Goal: Information Seeking & Learning: Learn about a topic

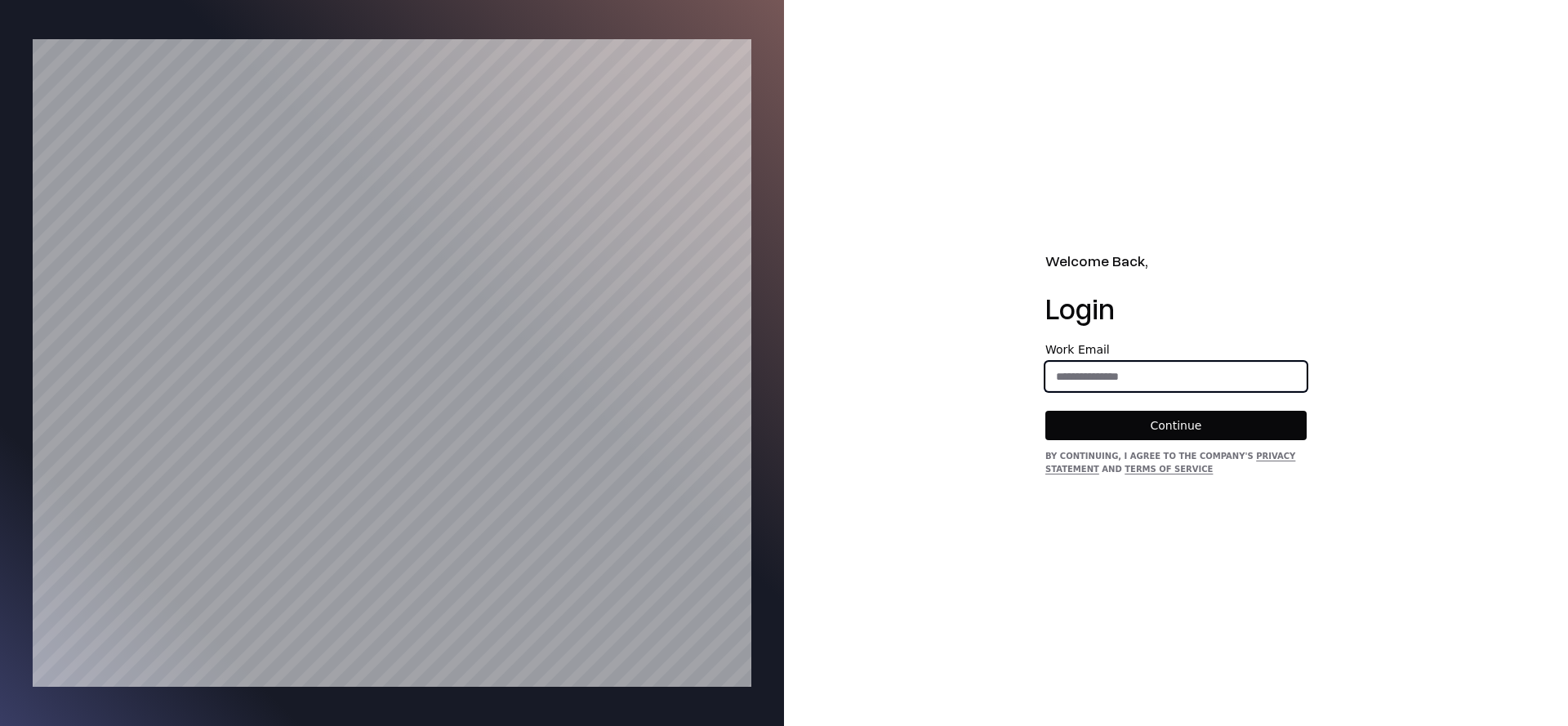
click at [1078, 390] on form "Work Email Continue" at bounding box center [1176, 392] width 261 height 97
click at [1111, 376] on input "email" at bounding box center [1176, 376] width 259 height 30
type input "**********"
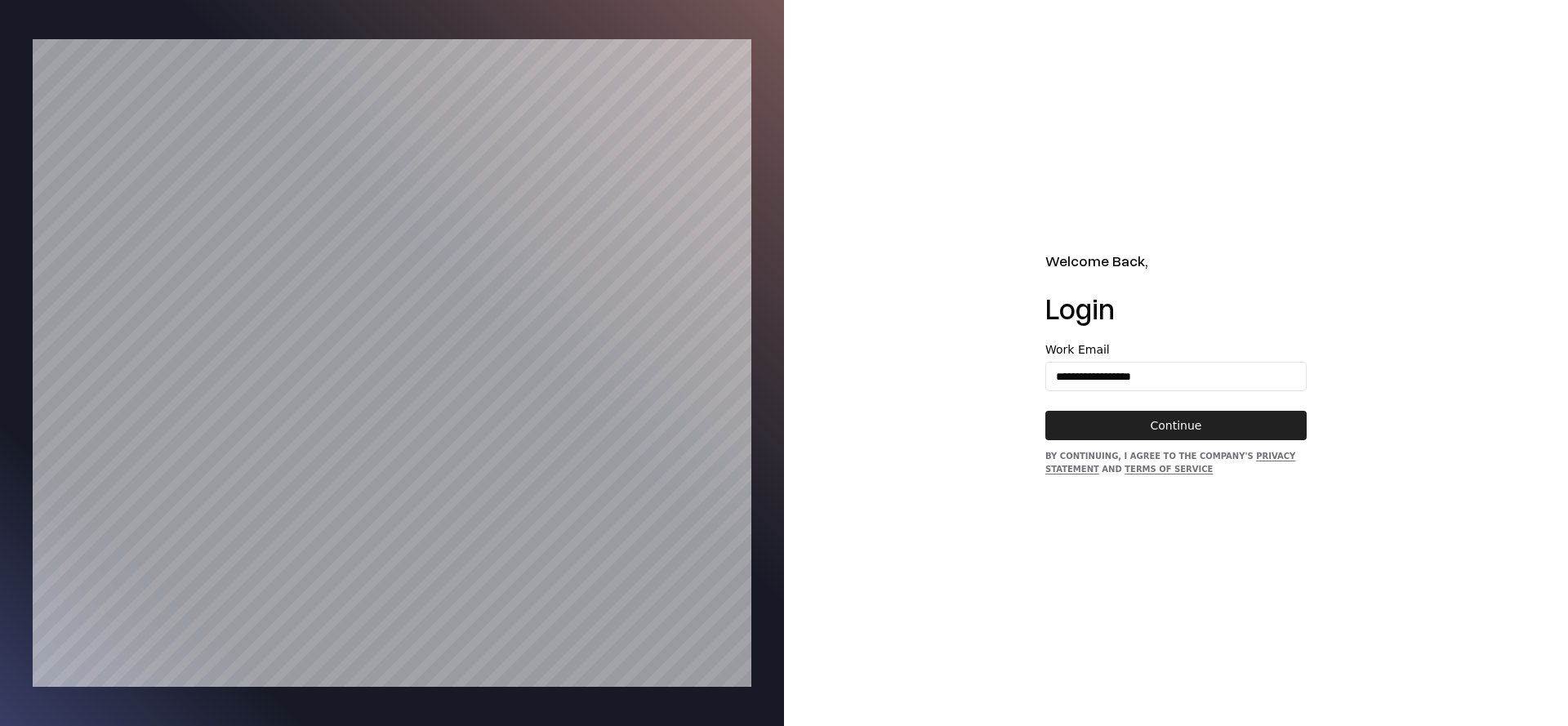
click at [1146, 421] on button "Continue" at bounding box center [1176, 426] width 261 height 30
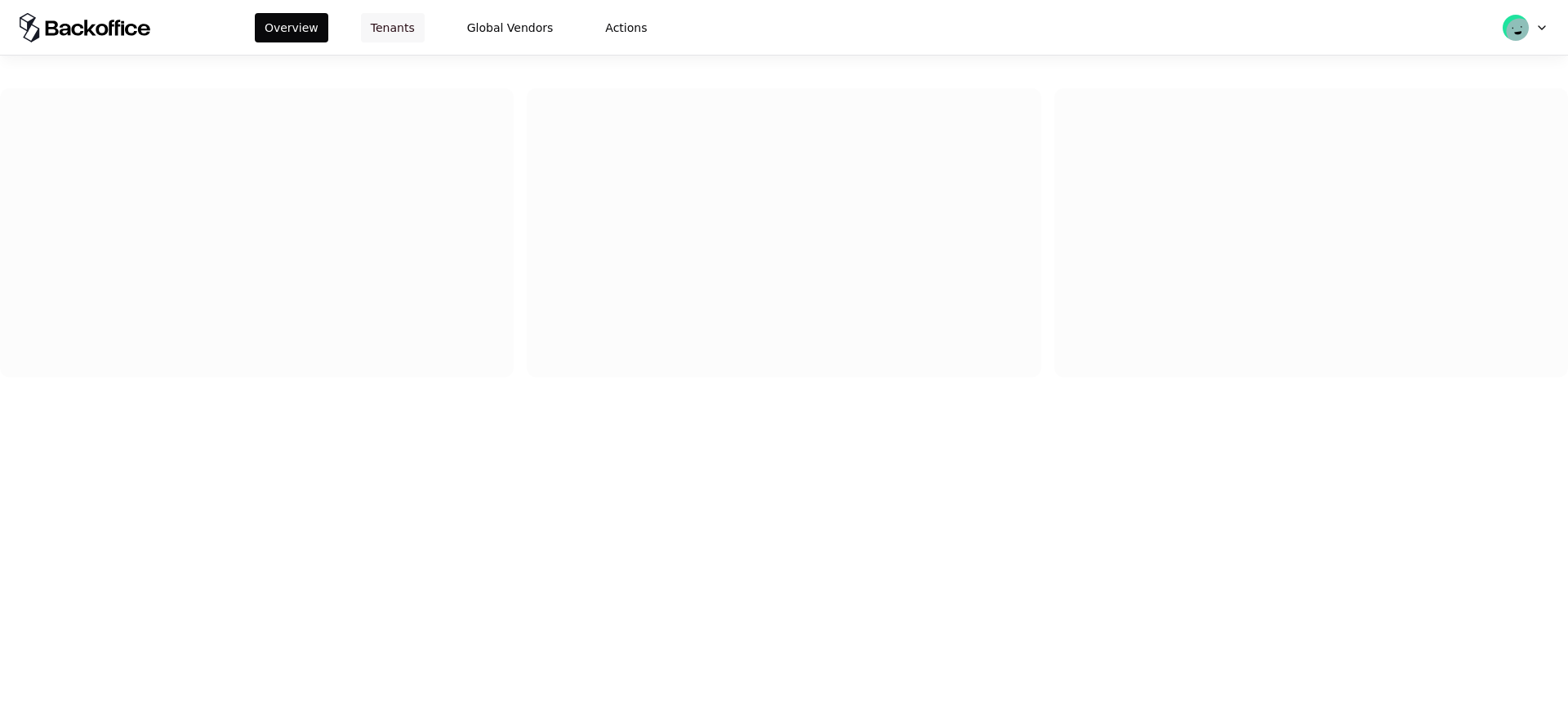
click at [400, 27] on button "Tenants" at bounding box center [392, 28] width 64 height 30
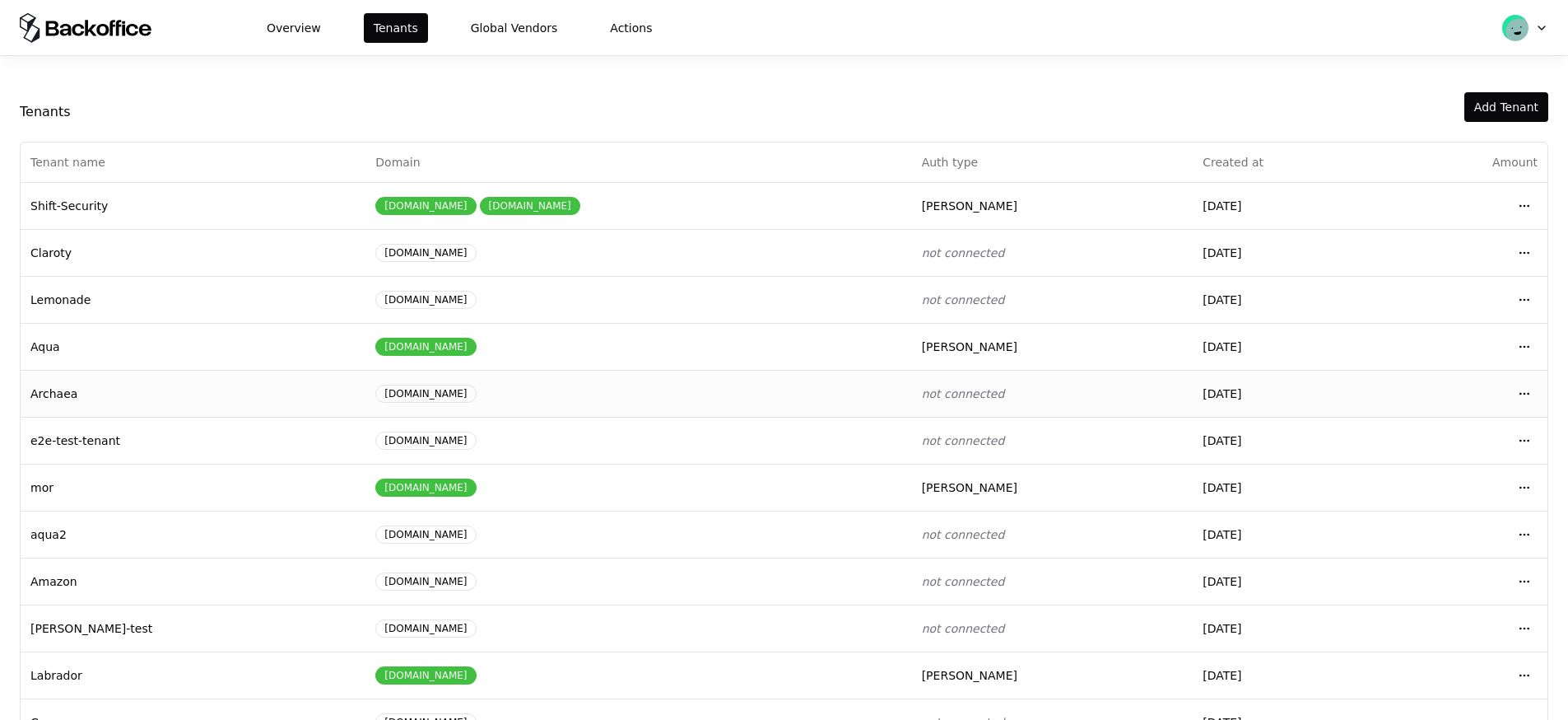
scroll to position [128, 0]
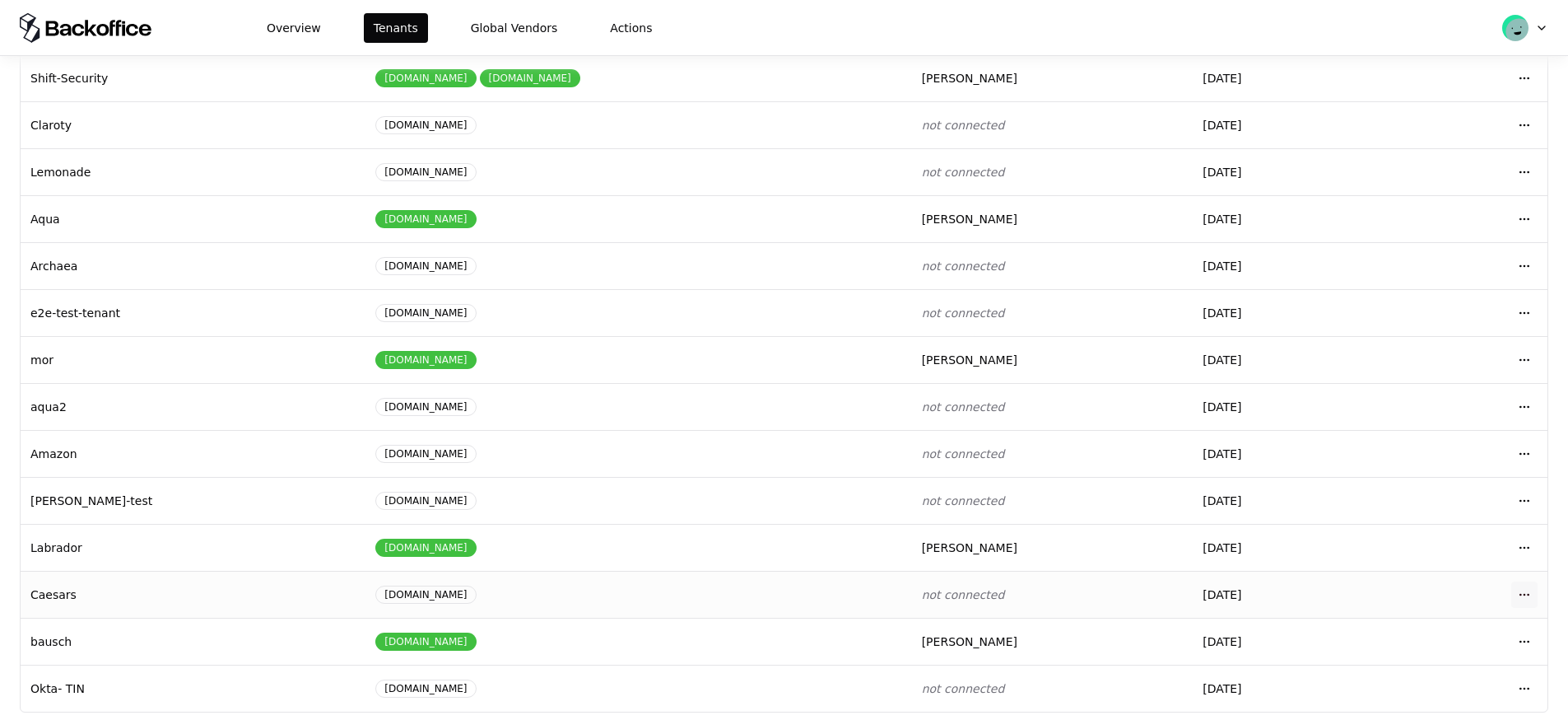
click at [1516, 592] on html "Overview Tenants Global Vendors Actions Tenants Add Tenant Tenant name Domain A…" at bounding box center [784, 360] width 1568 height 720
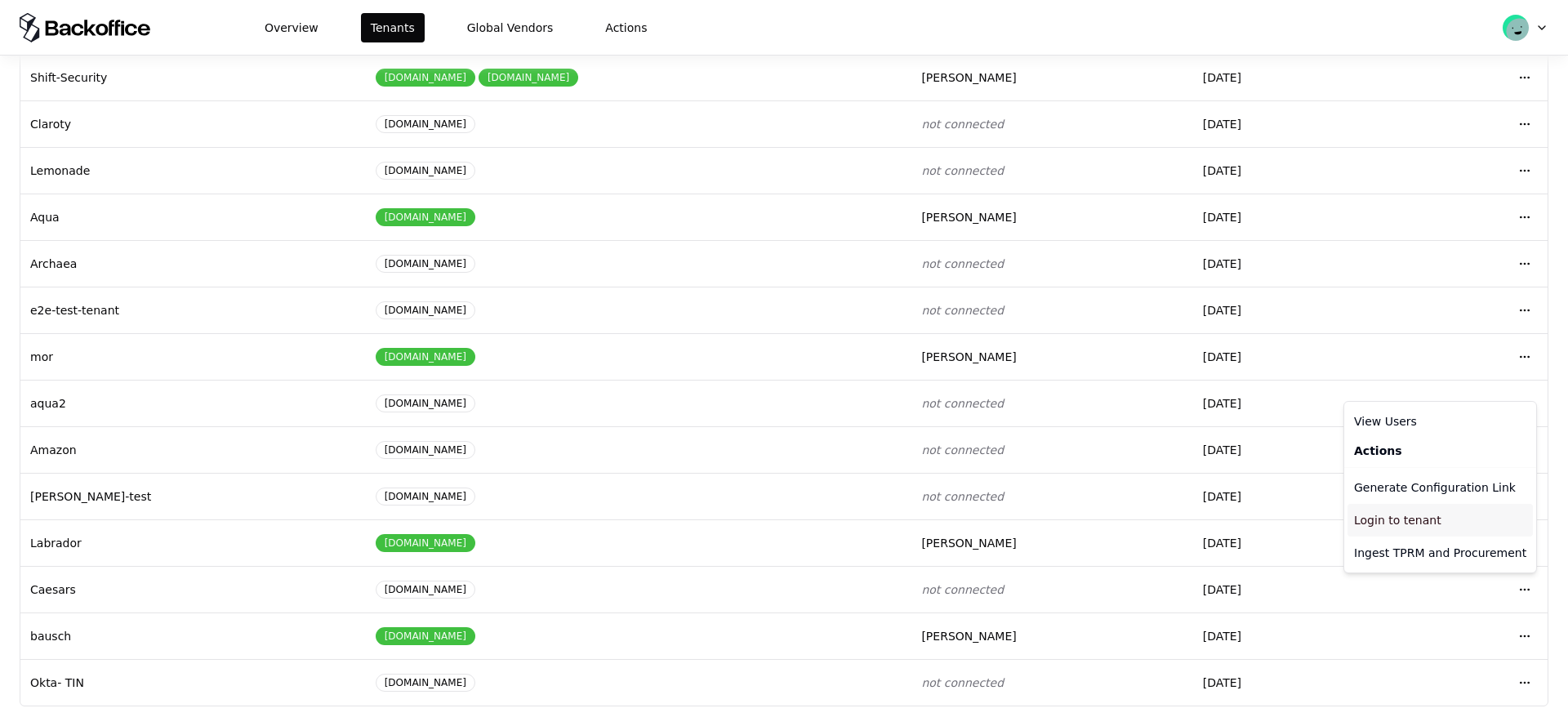
click at [1412, 516] on div "Login to tenant" at bounding box center [1440, 520] width 185 height 33
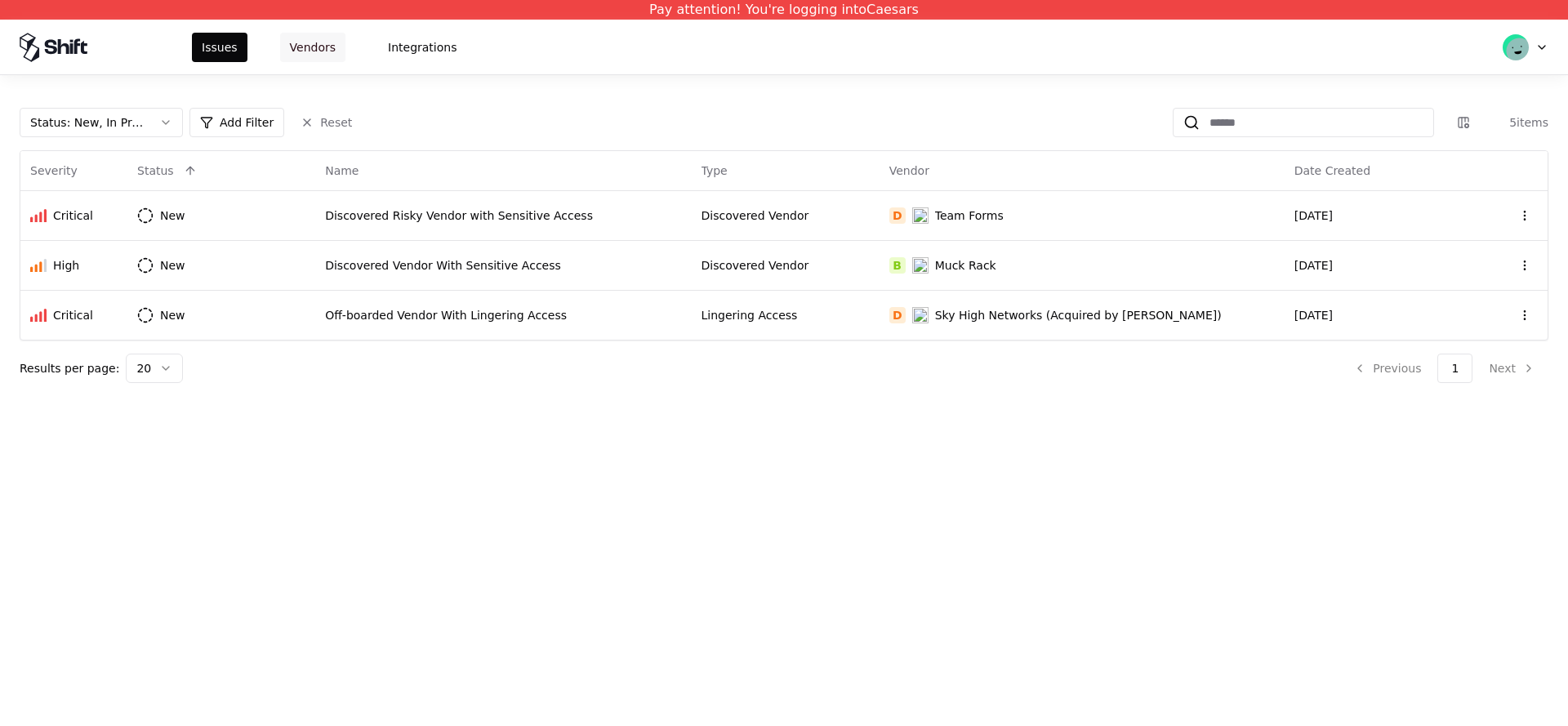
click at [302, 46] on button "Vendors" at bounding box center [312, 47] width 65 height 30
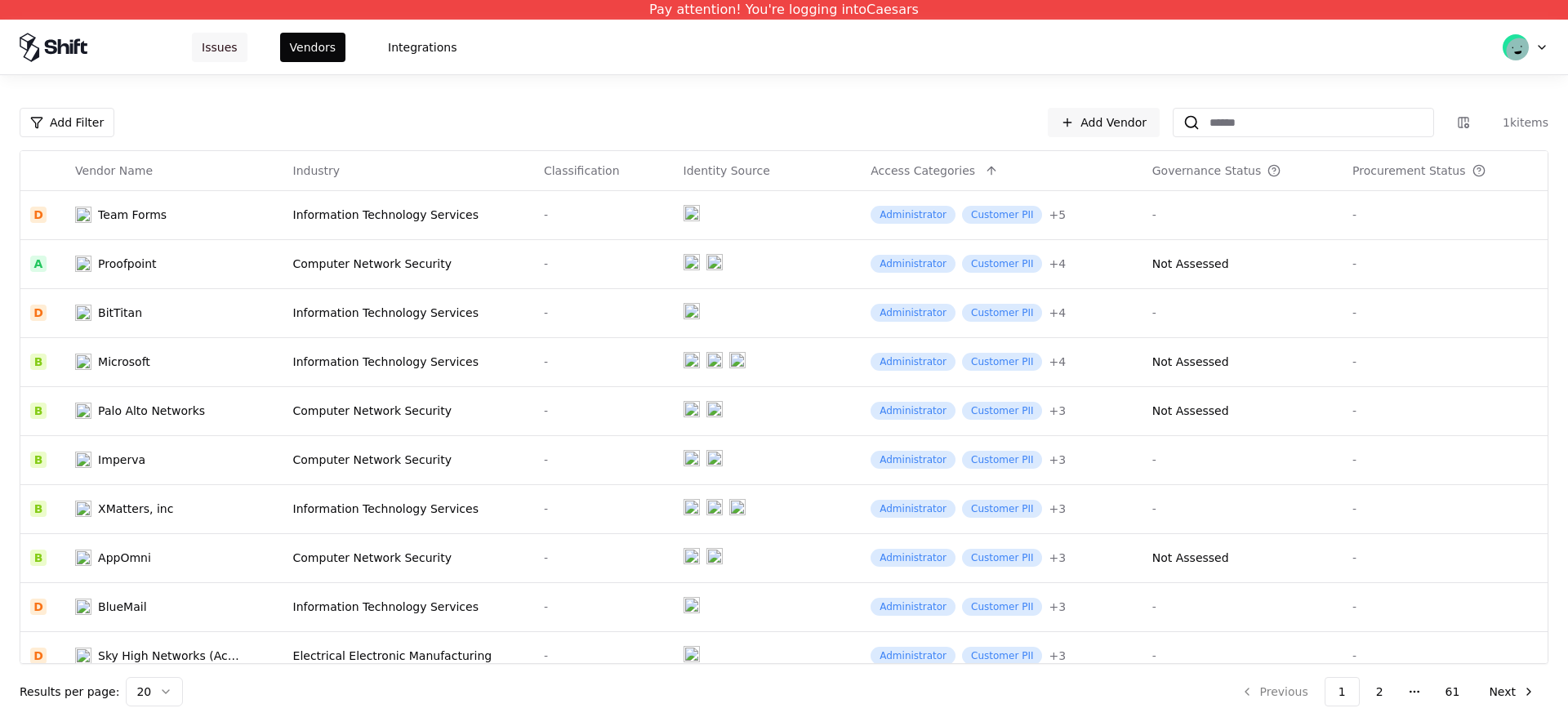
click at [215, 54] on button "Issues" at bounding box center [219, 47] width 56 height 30
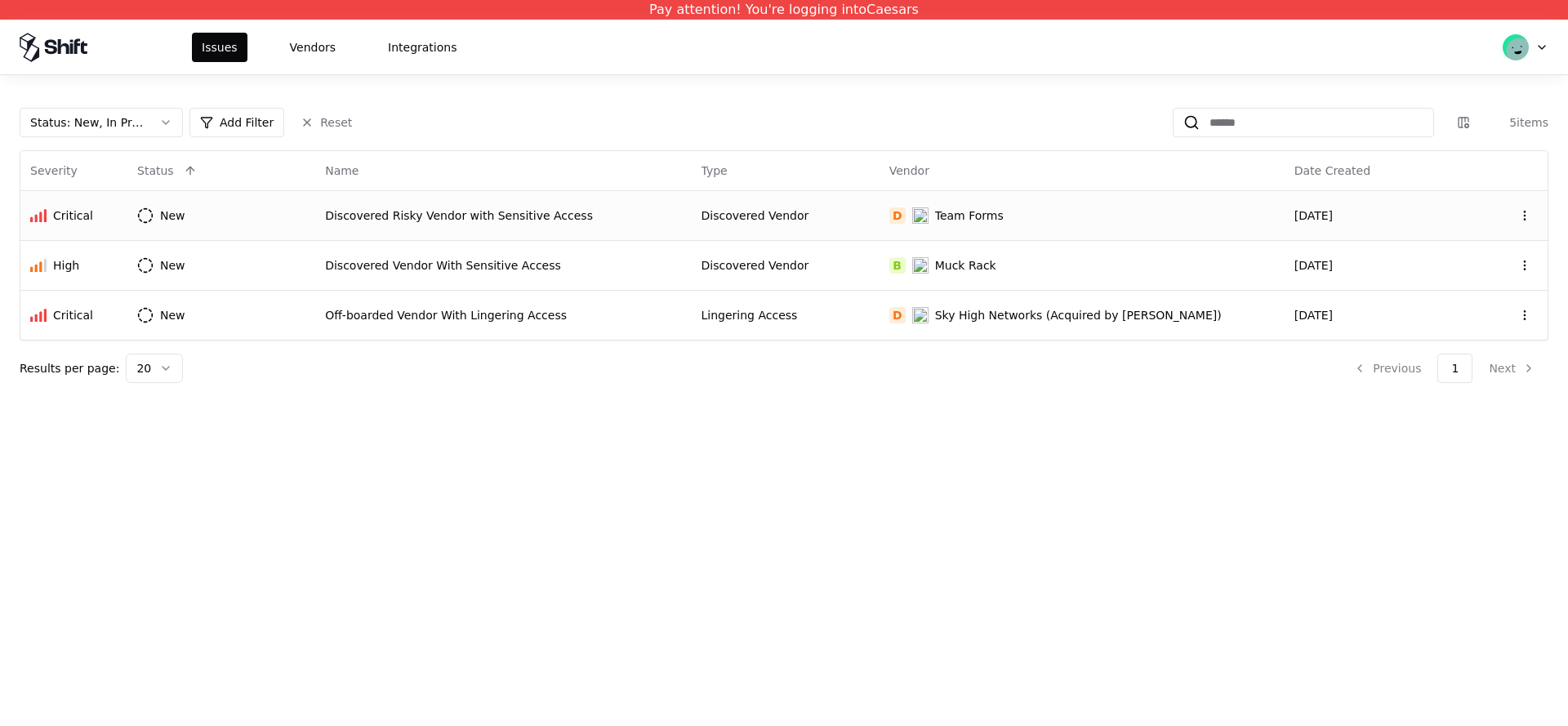
click at [279, 225] on td "New" at bounding box center [221, 216] width 188 height 50
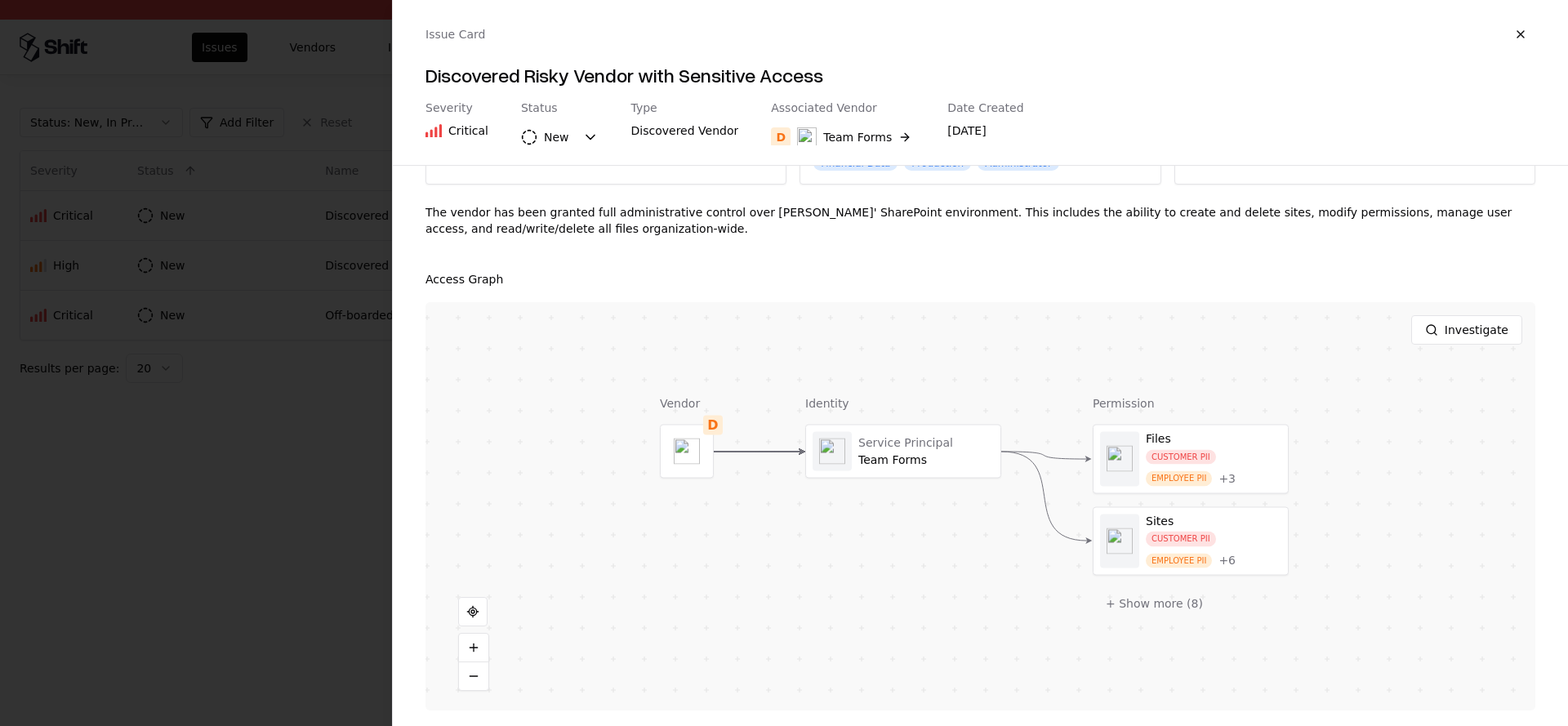
scroll to position [158, 0]
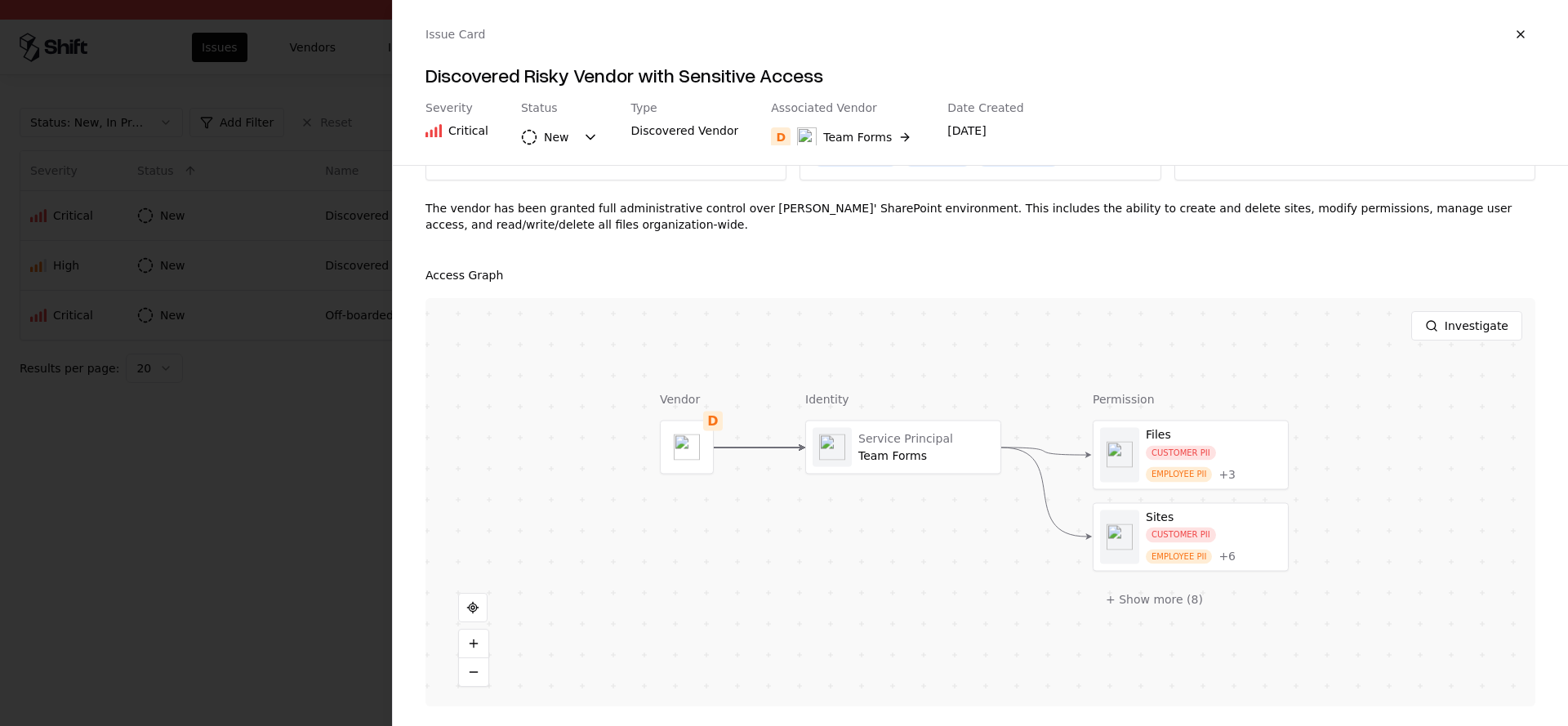
click at [875, 476] on div "Identity Service Principal Team Forms" at bounding box center [903, 503] width 196 height 223
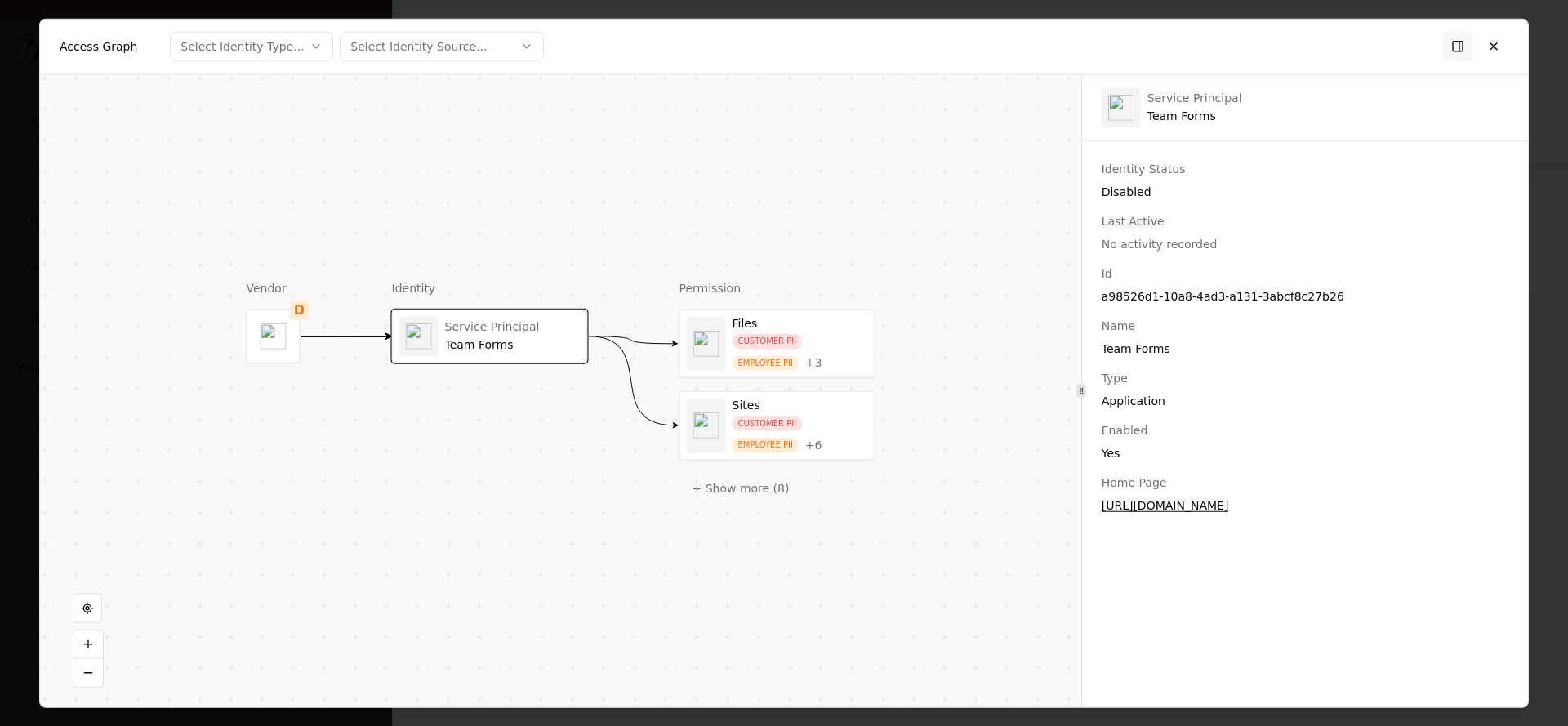
click at [783, 346] on div "CUSTOMER PII" at bounding box center [768, 341] width 71 height 16
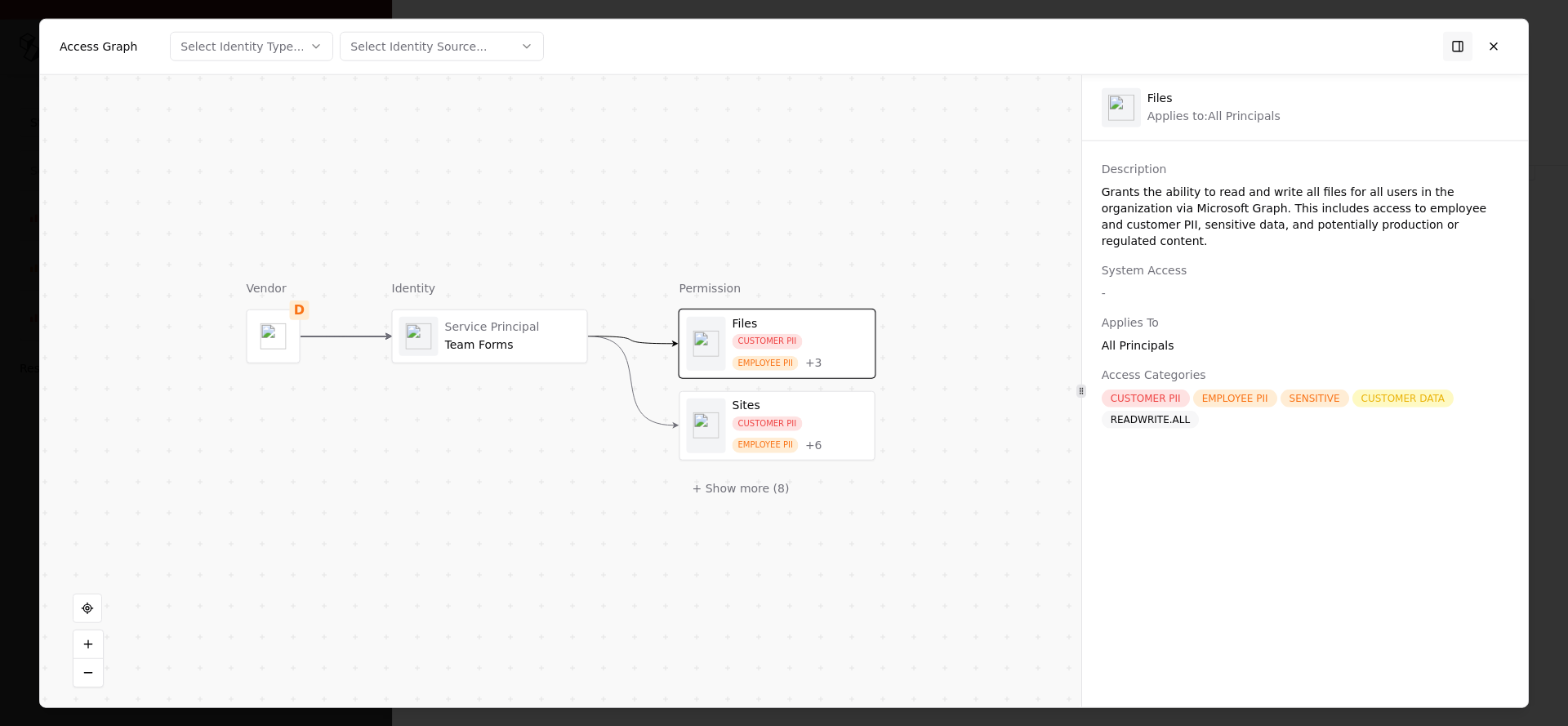
click at [819, 440] on div "+ 6" at bounding box center [814, 445] width 17 height 15
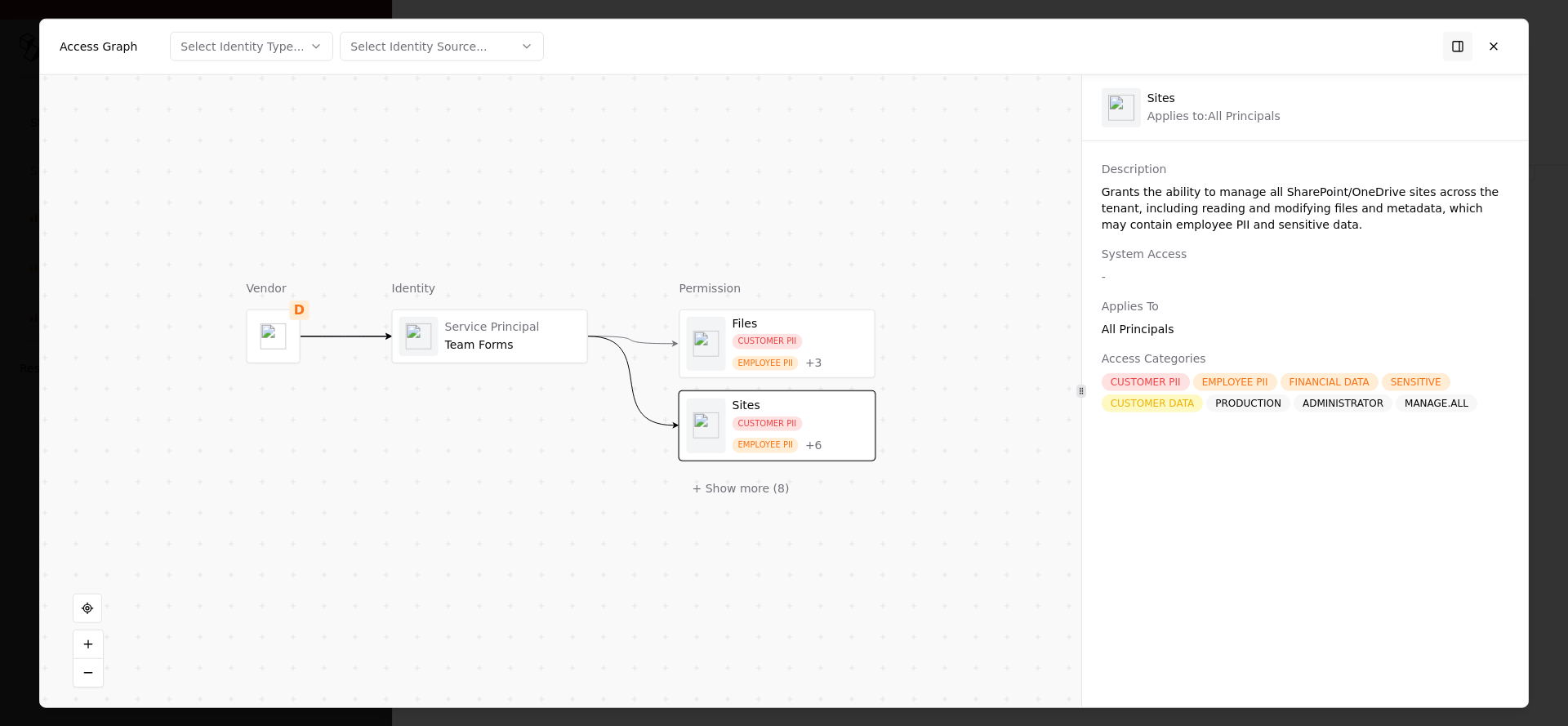
click at [567, 348] on div "Team Forms" at bounding box center [513, 345] width 136 height 15
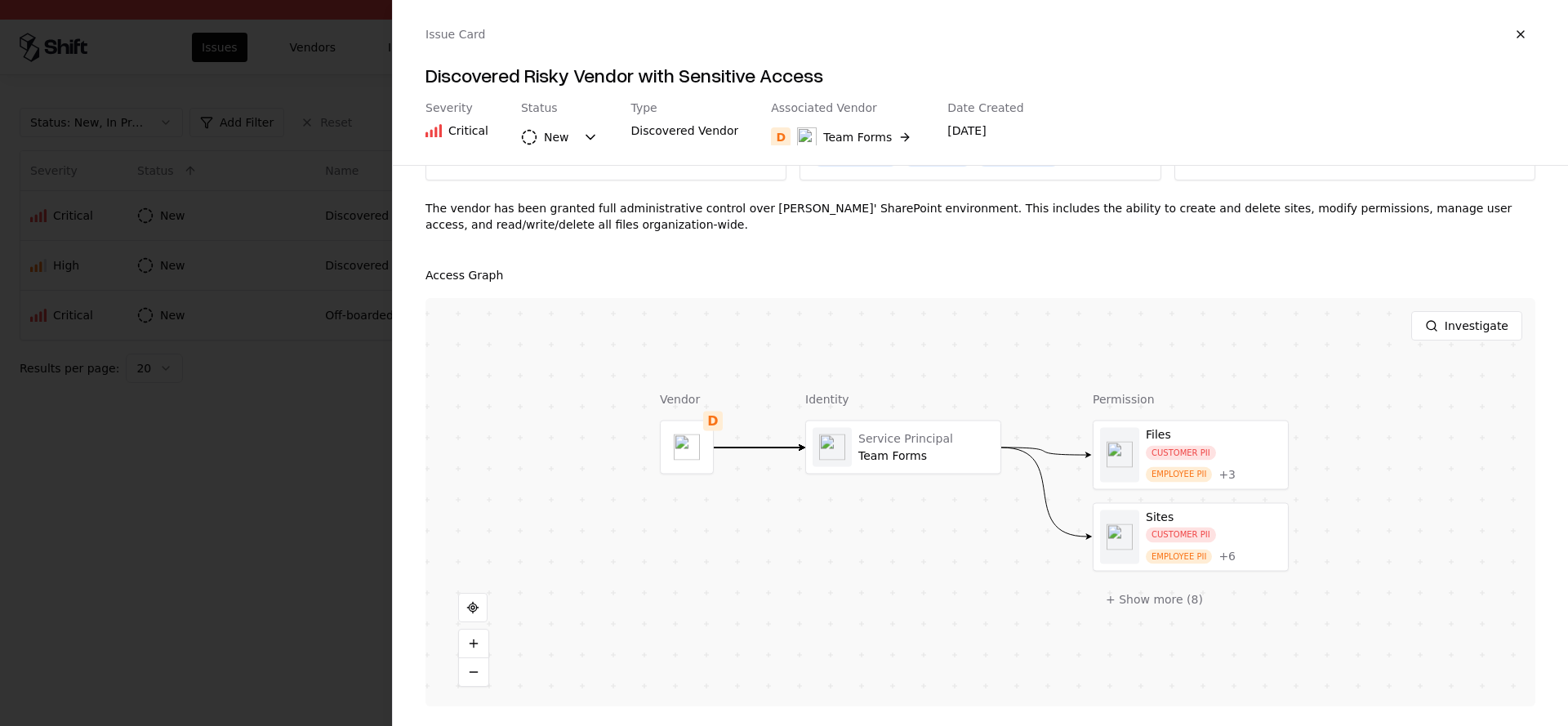
click at [137, 372] on div at bounding box center [784, 363] width 1568 height 726
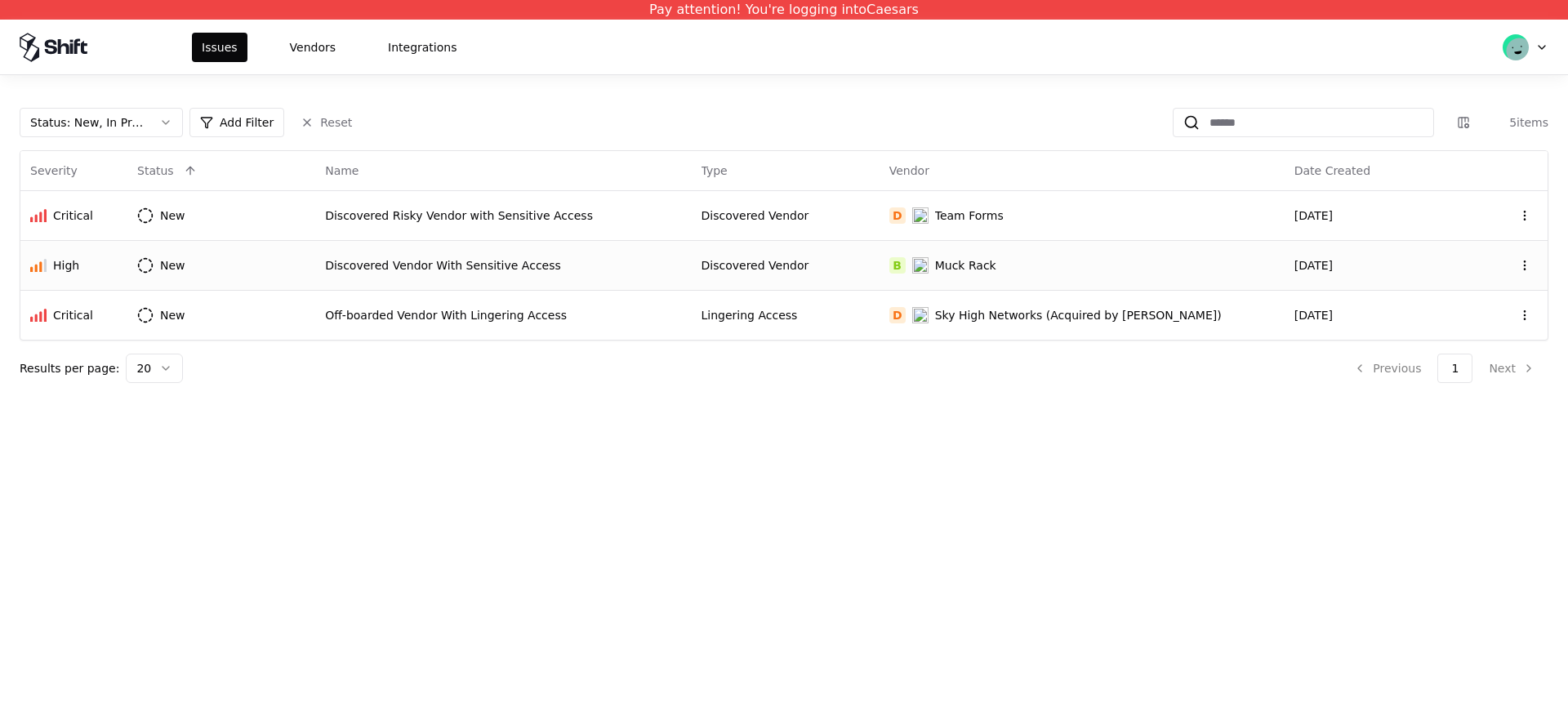
click at [265, 271] on td "New" at bounding box center [221, 265] width 188 height 50
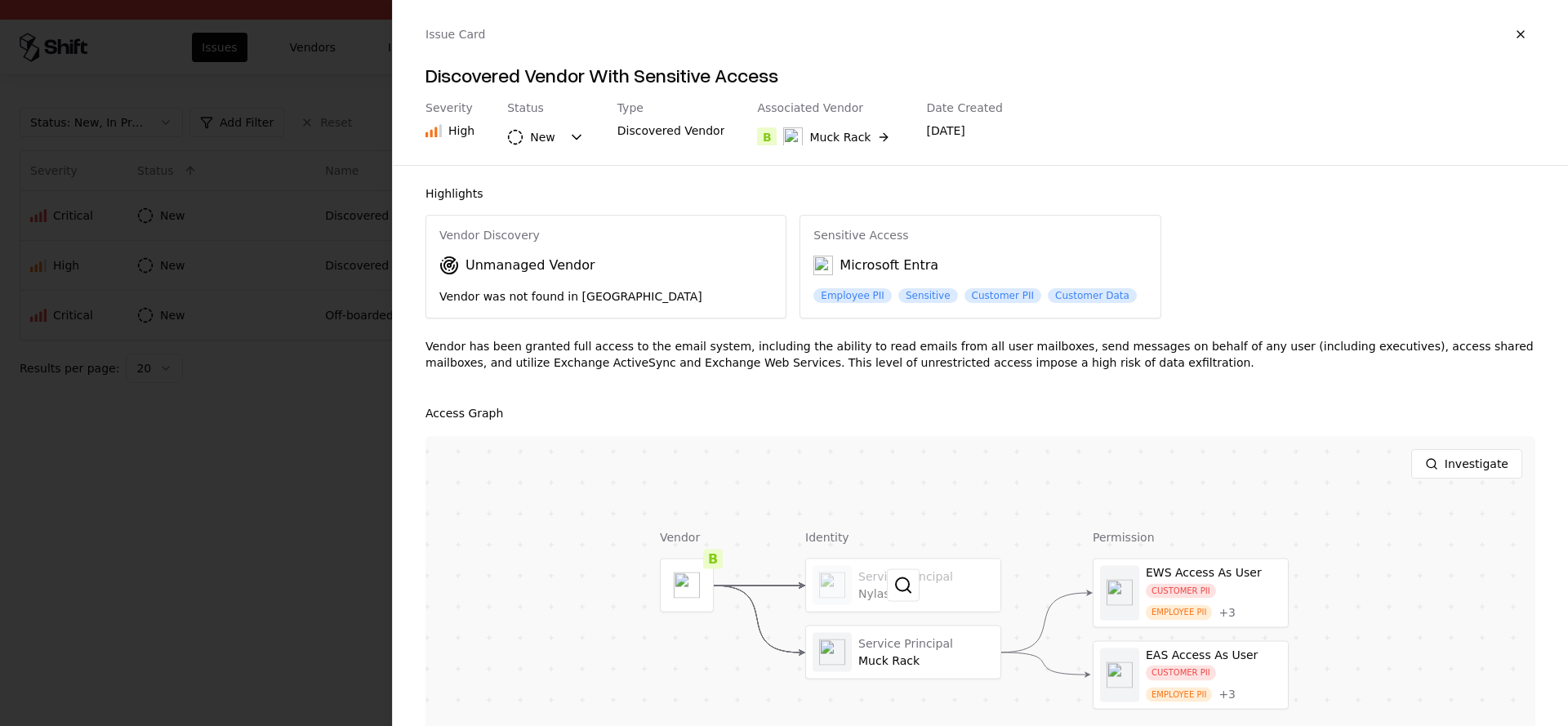
click at [940, 585] on div at bounding box center [903, 586] width 194 height 52
click at [874, 636] on div at bounding box center [903, 653] width 194 height 52
click at [183, 571] on div at bounding box center [784, 363] width 1568 height 726
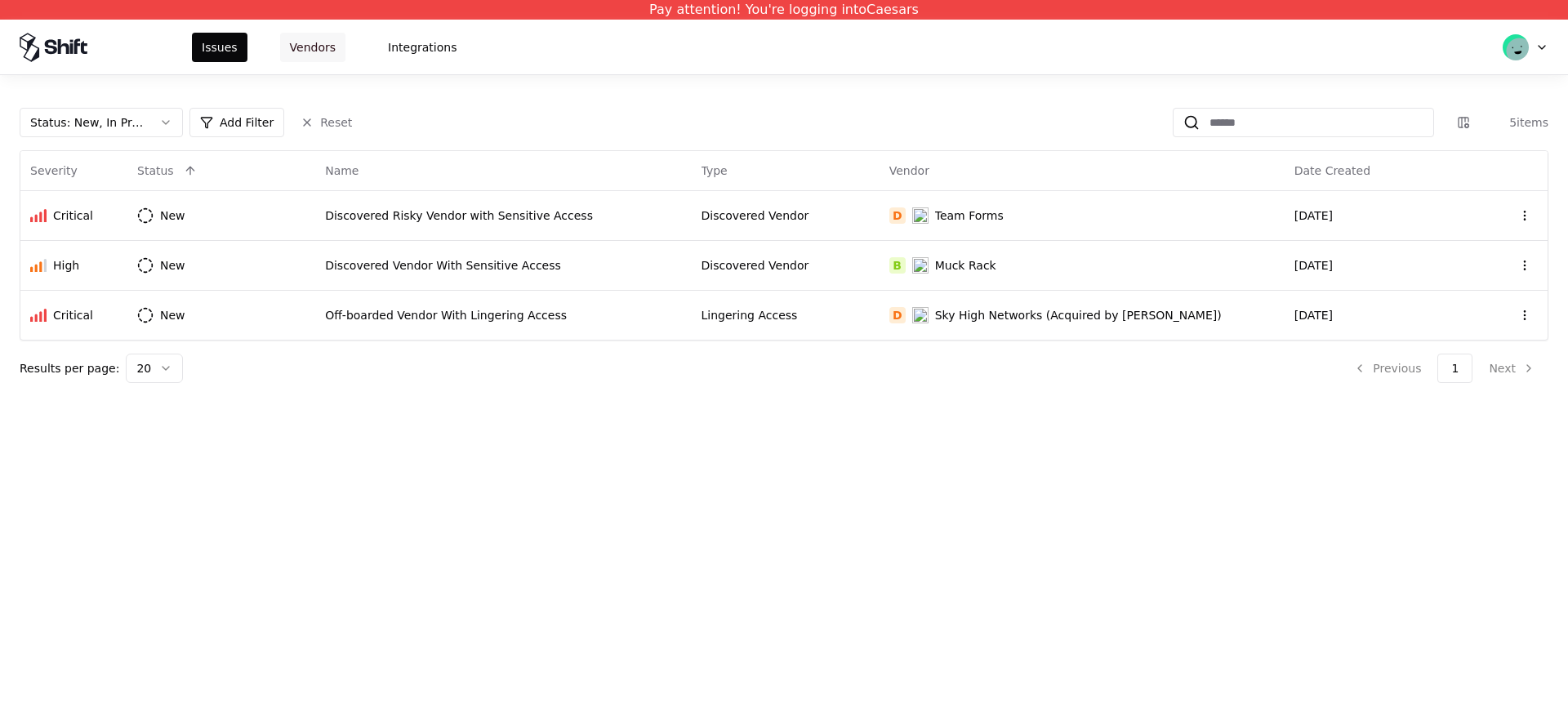
click at [295, 46] on button "Vendors" at bounding box center [312, 47] width 65 height 30
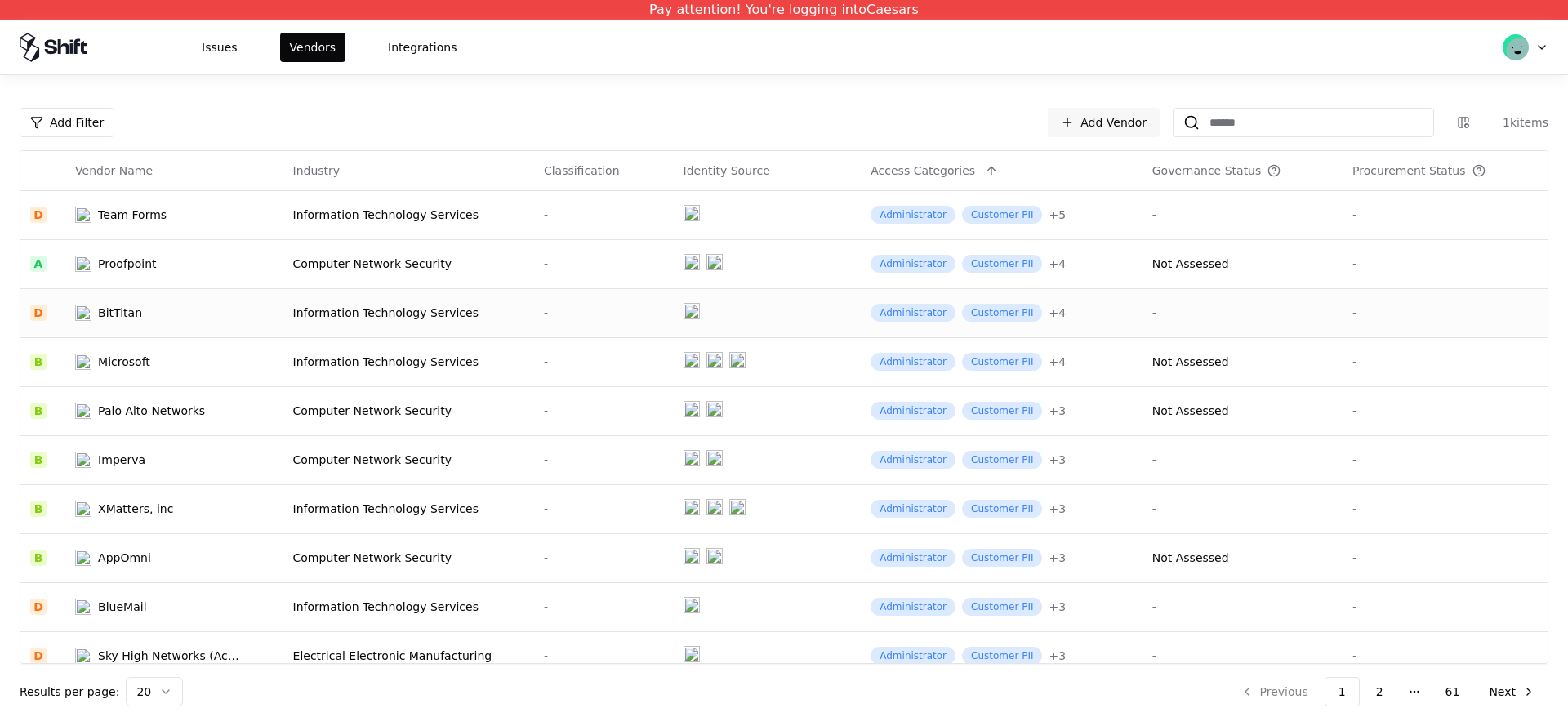
click at [181, 307] on div "BitTitan" at bounding box center [160, 313] width 170 height 17
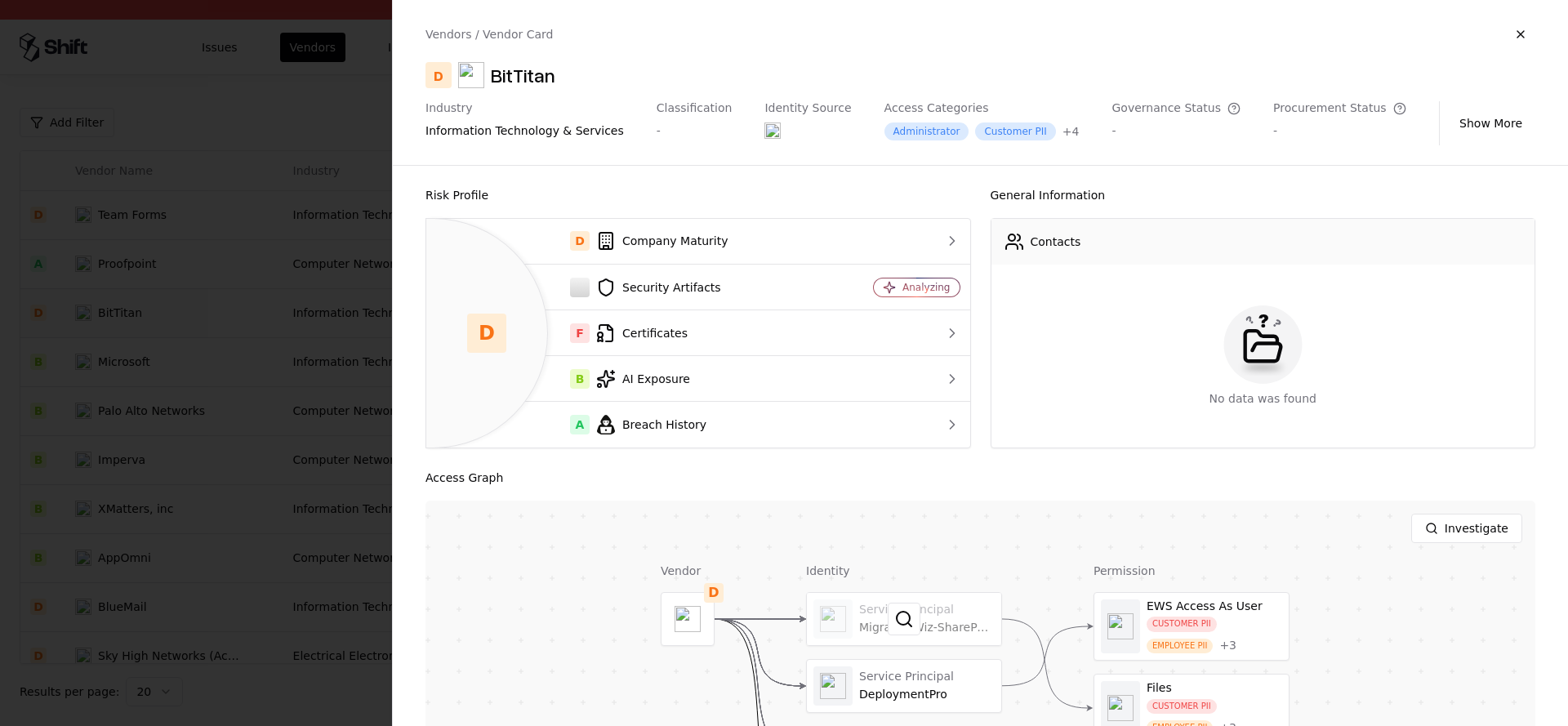
click at [851, 627] on div at bounding box center [904, 619] width 194 height 52
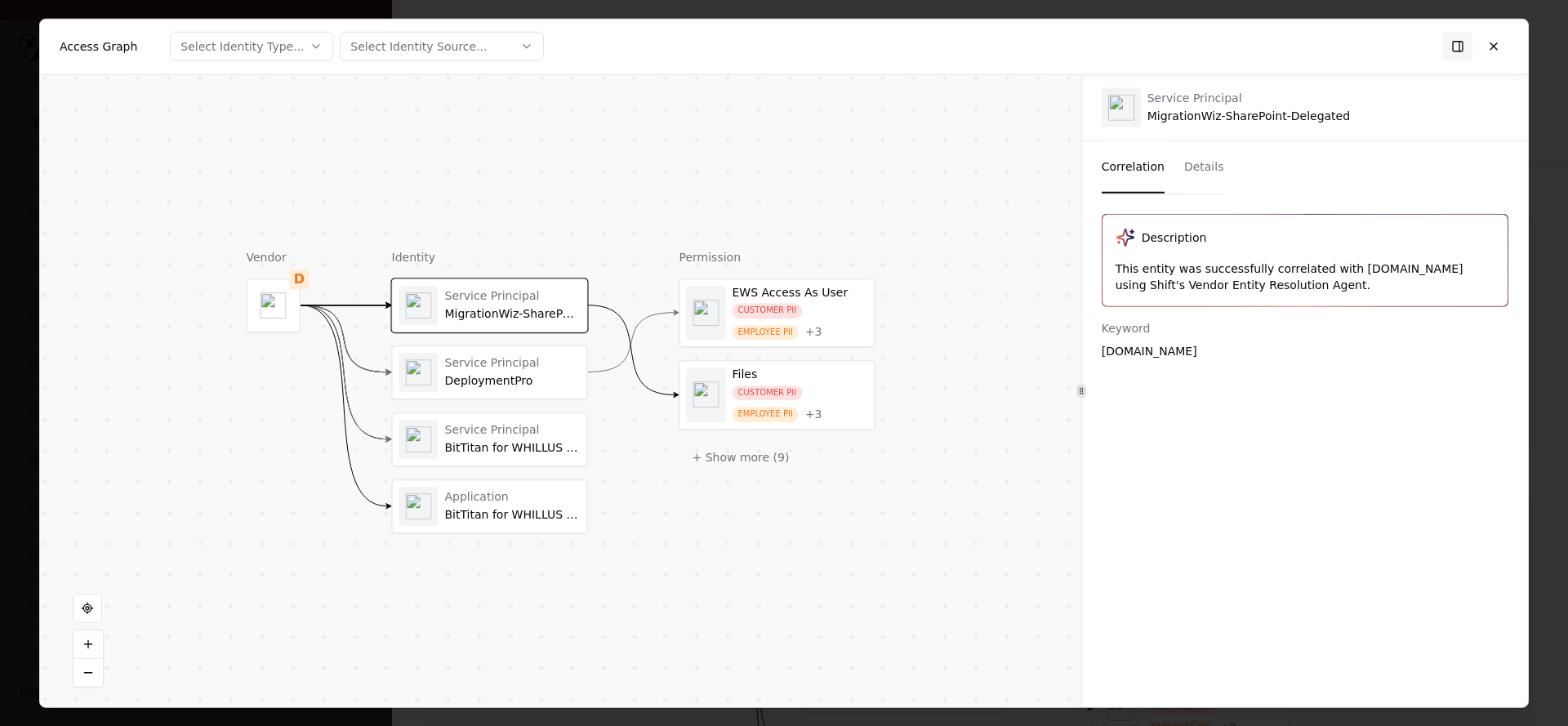
click at [485, 356] on div "Service Principal" at bounding box center [513, 363] width 136 height 15
click at [485, 448] on div "BitTitan for WHILLUS Collapse Project" at bounding box center [513, 448] width 136 height 15
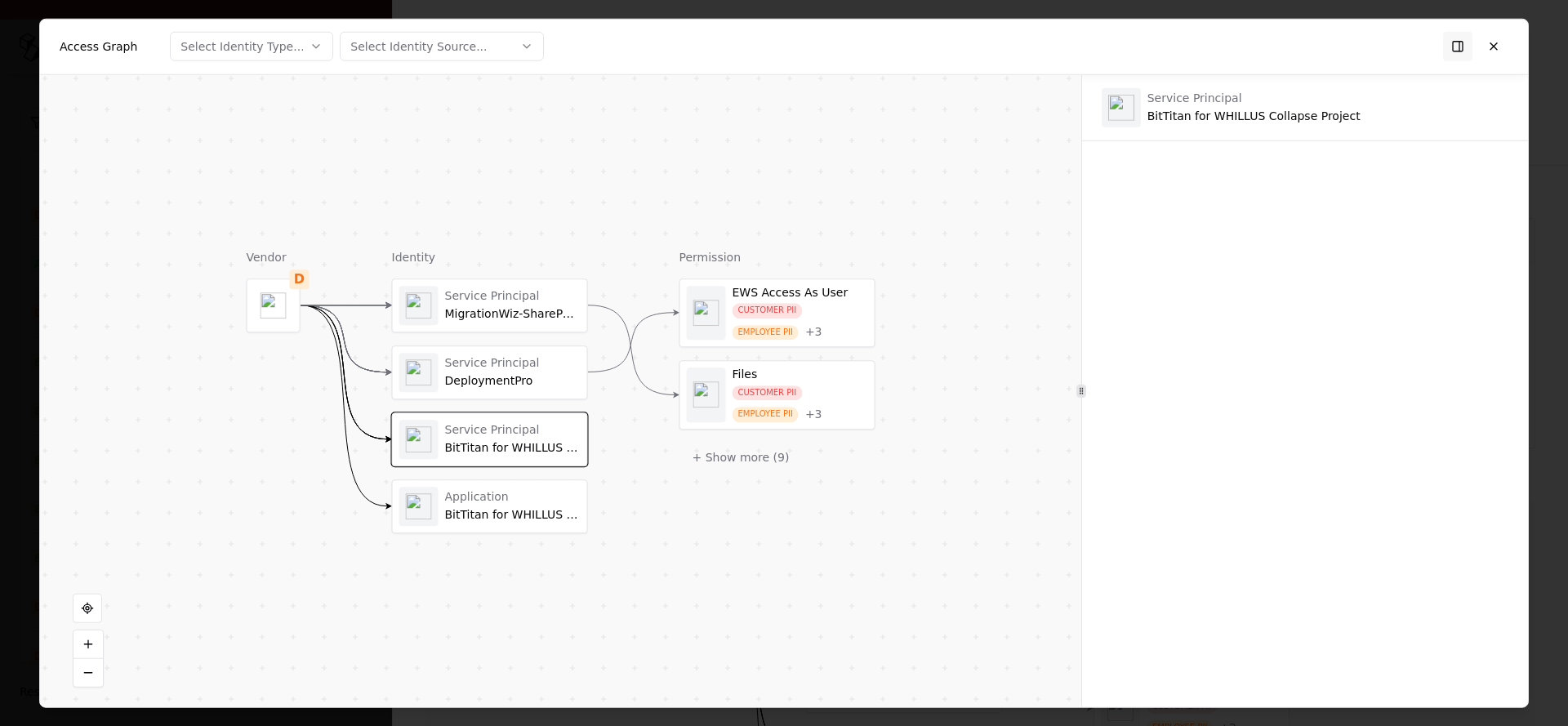
click at [485, 488] on div "Application BitTitan for WHILLUS Collapse Project" at bounding box center [490, 506] width 181 height 39
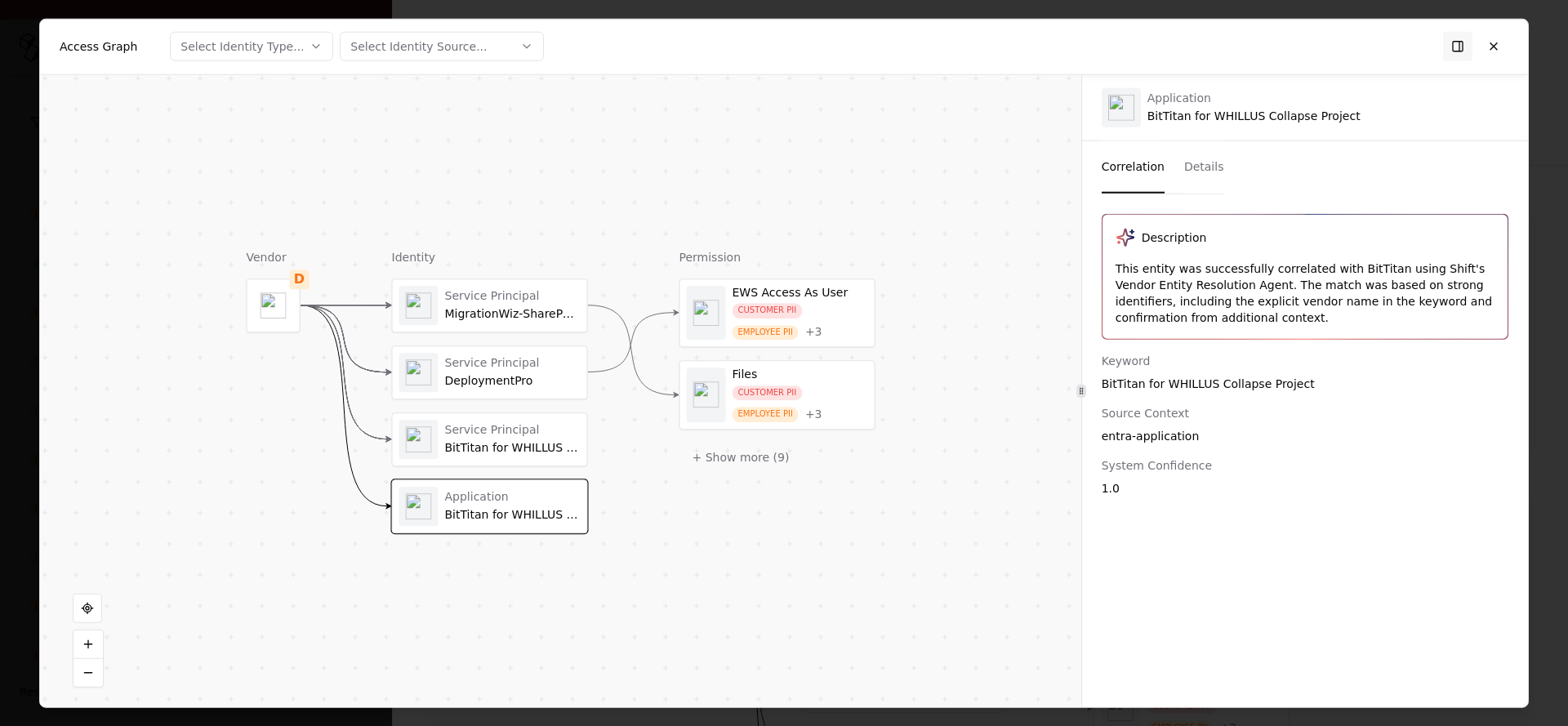
click at [483, 369] on div "Service Principal" at bounding box center [513, 363] width 136 height 15
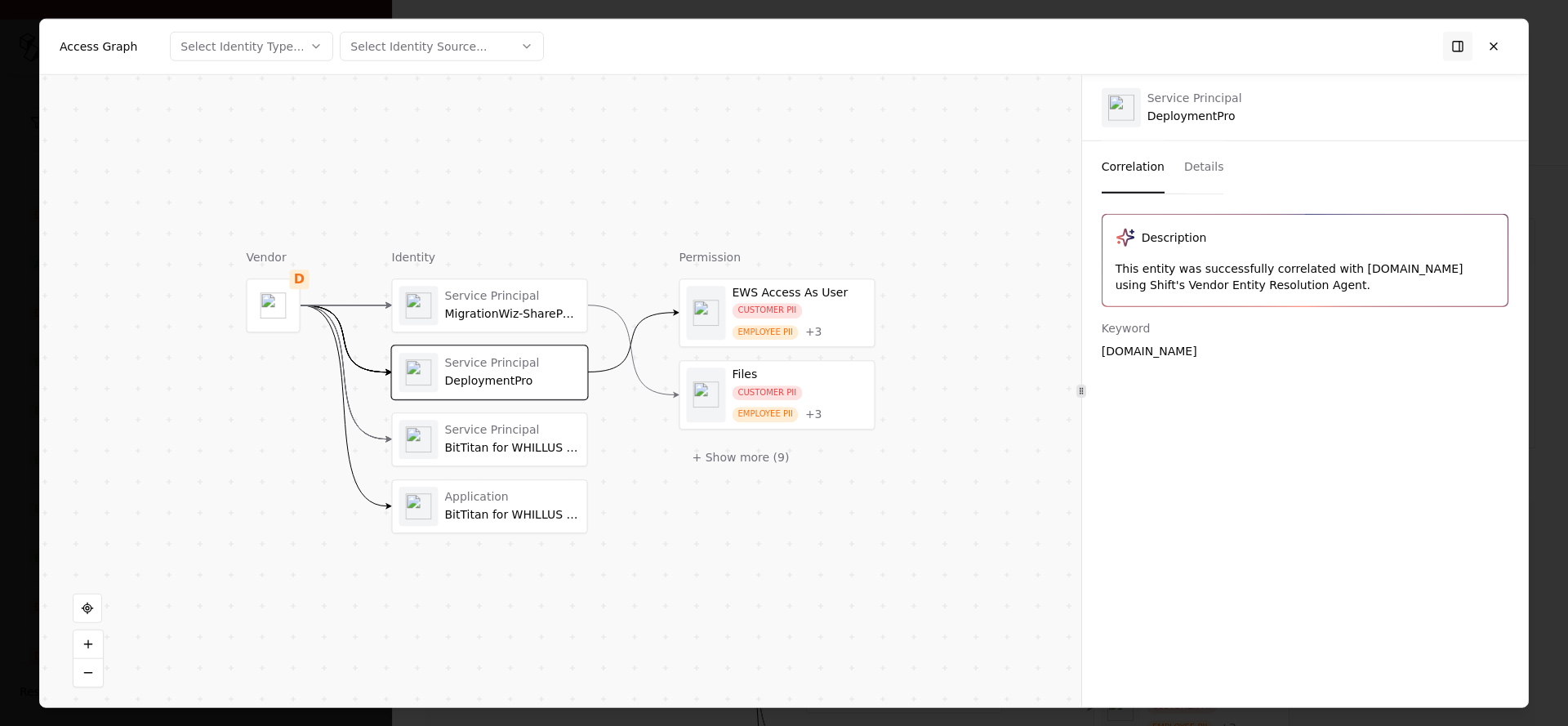
click at [483, 299] on div "Service Principal" at bounding box center [513, 297] width 136 height 15
click at [472, 505] on div "Application BitTitan for WHILLUS Collapse Project" at bounding box center [513, 506] width 136 height 32
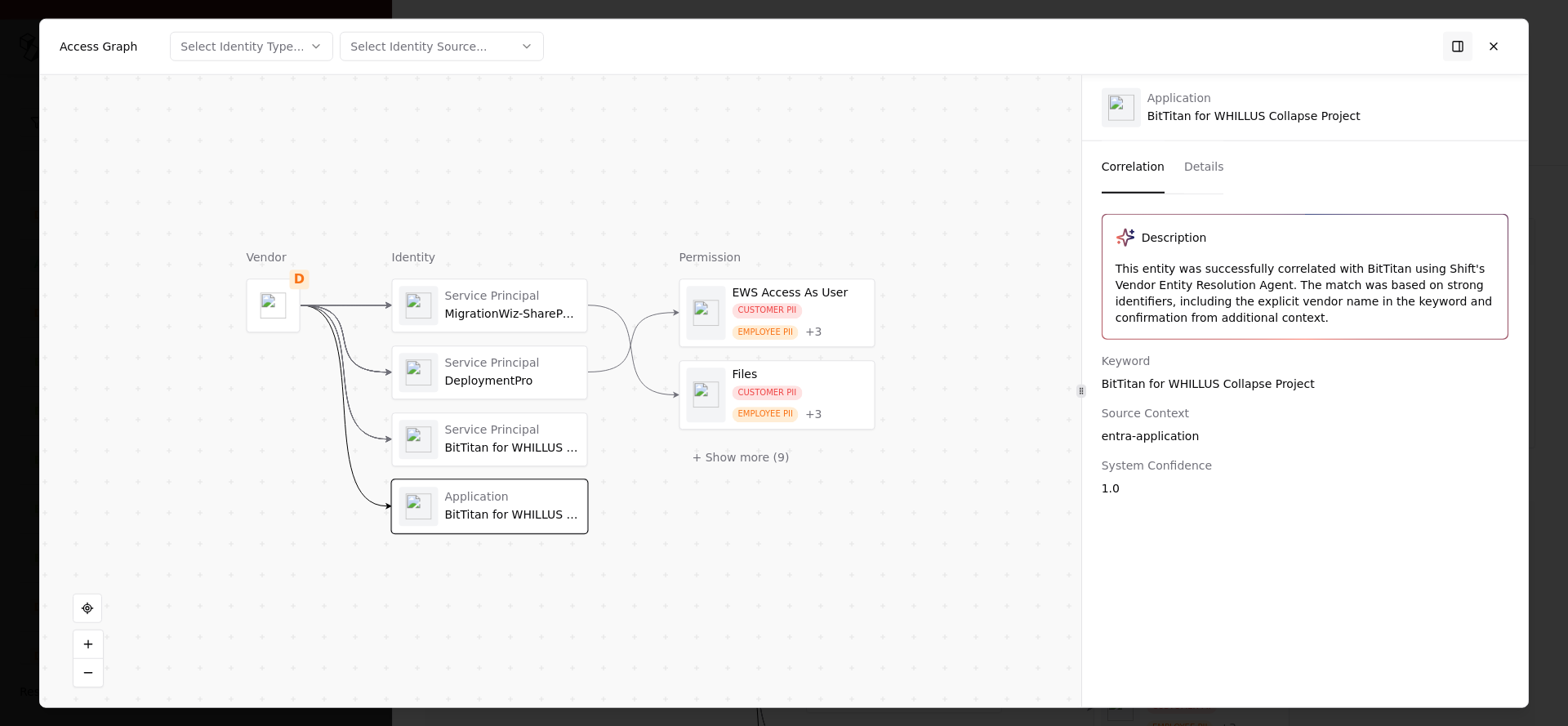
click at [1136, 466] on div "System Confidence" at bounding box center [1305, 465] width 406 height 17
click at [1118, 506] on div "Description This entity was successfully correlated with BitTitan using Shift's…" at bounding box center [1306, 450] width 446 height 474
click at [1110, 557] on div "Description This entity was successfully correlated with BitTitan using Shift's…" at bounding box center [1306, 450] width 446 height 474
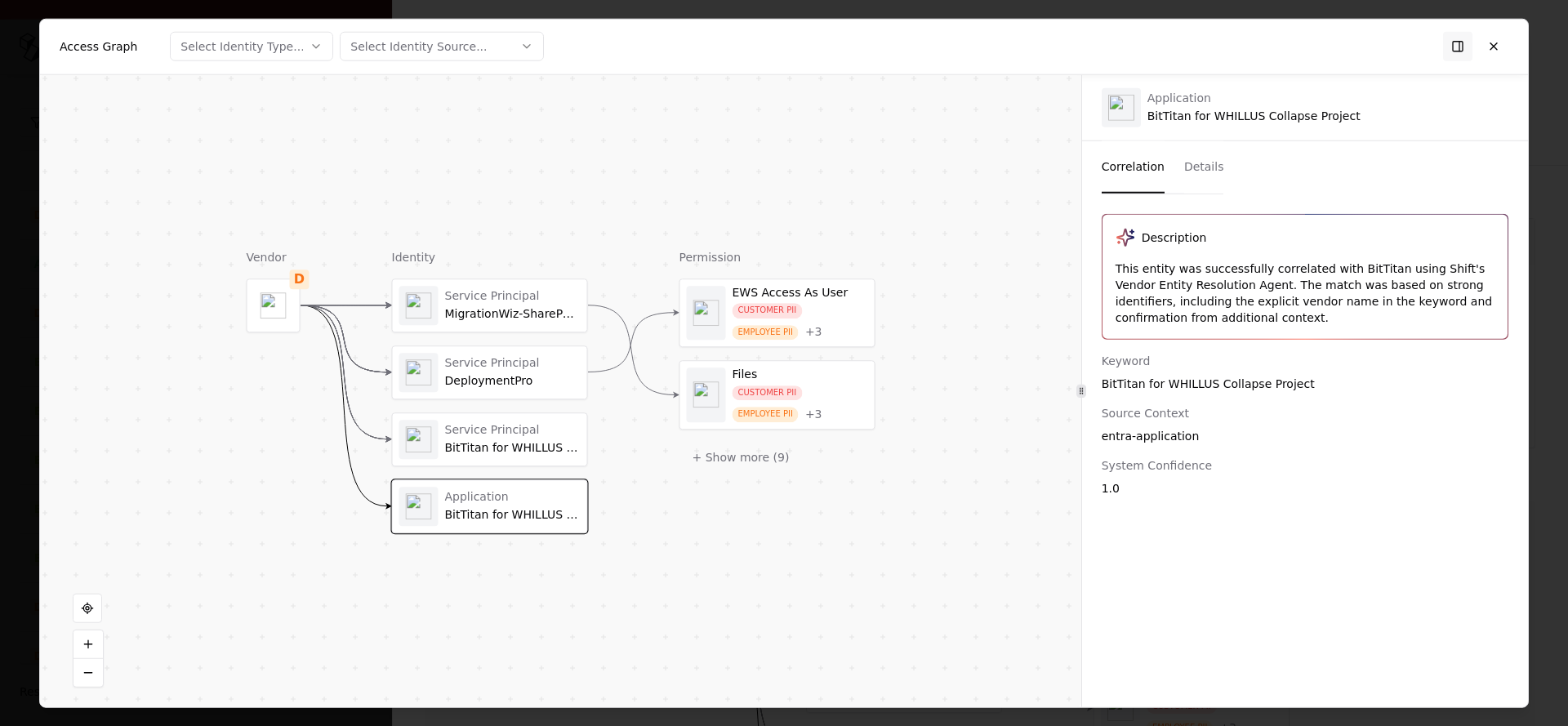
click at [1213, 384] on div "BitTitan for WHILLUS Collapse Project" at bounding box center [1305, 383] width 406 height 17
click at [1125, 467] on div "System Confidence" at bounding box center [1305, 465] width 406 height 17
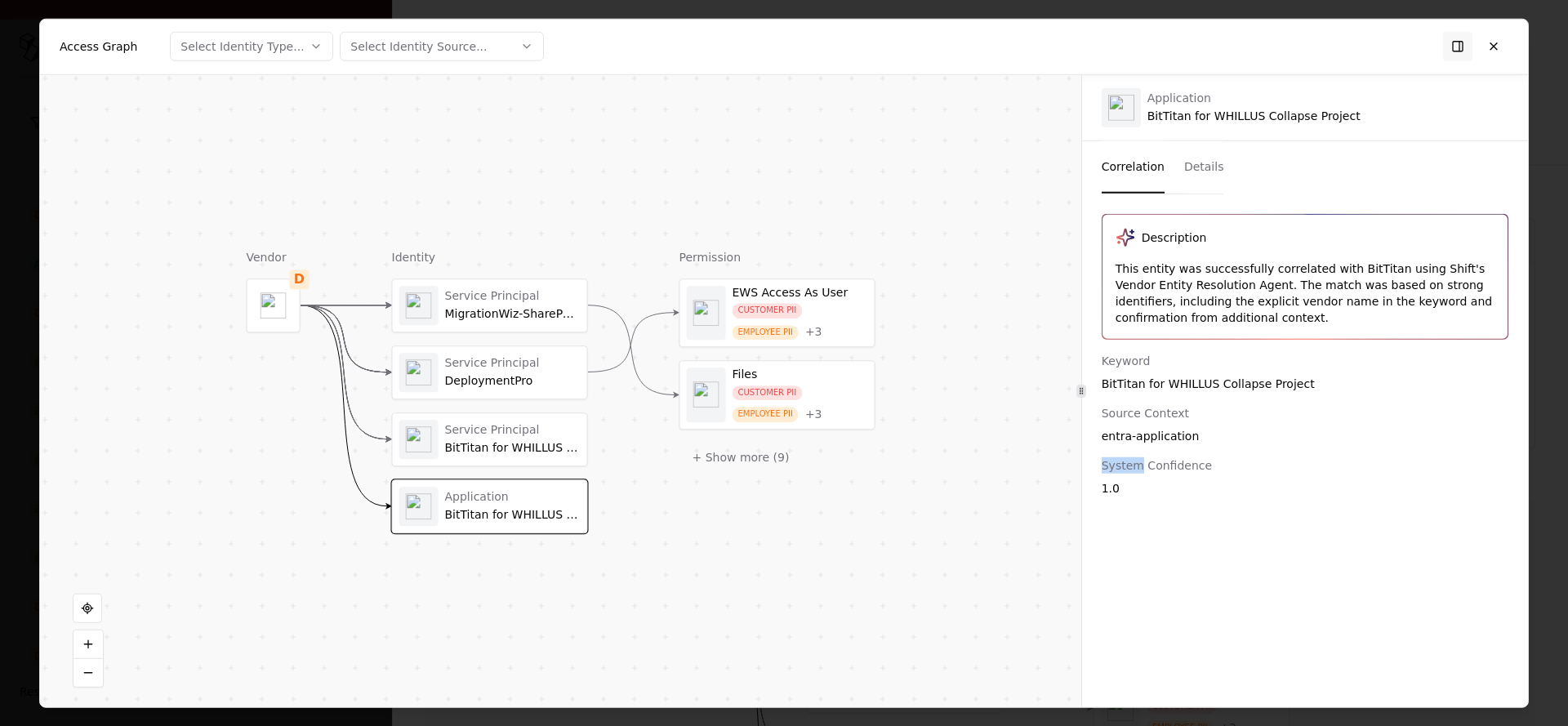
click at [1125, 467] on div "System Confidence" at bounding box center [1305, 465] width 406 height 17
click at [1215, 587] on div "Description This entity was successfully correlated with BitTitan using Shift's…" at bounding box center [1306, 450] width 446 height 474
click at [491, 298] on div "Service Principal" at bounding box center [513, 297] width 136 height 15
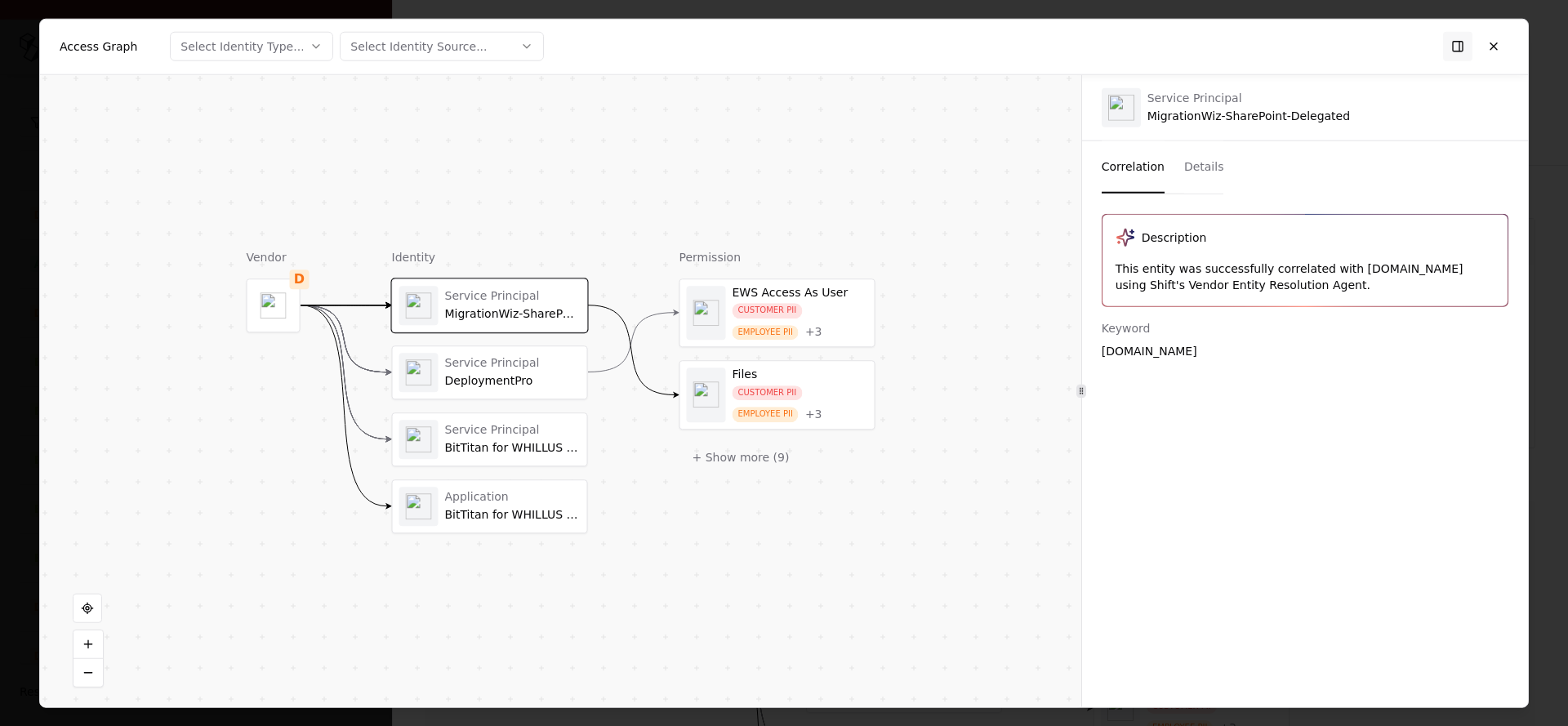
click at [486, 379] on div "DeploymentPro" at bounding box center [513, 381] width 136 height 15
click at [498, 498] on div "Application" at bounding box center [513, 497] width 136 height 15
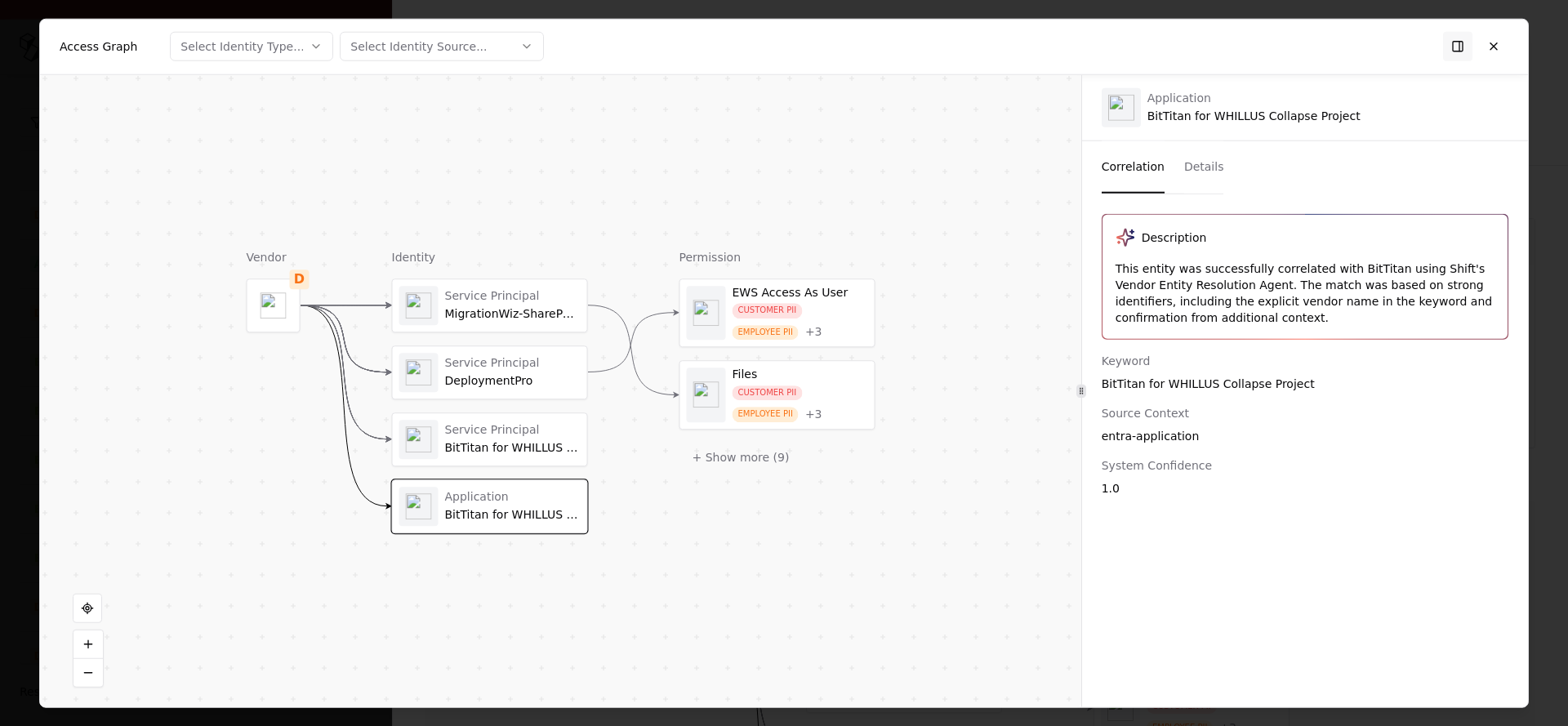
click at [498, 433] on div "Service Principal" at bounding box center [513, 430] width 136 height 15
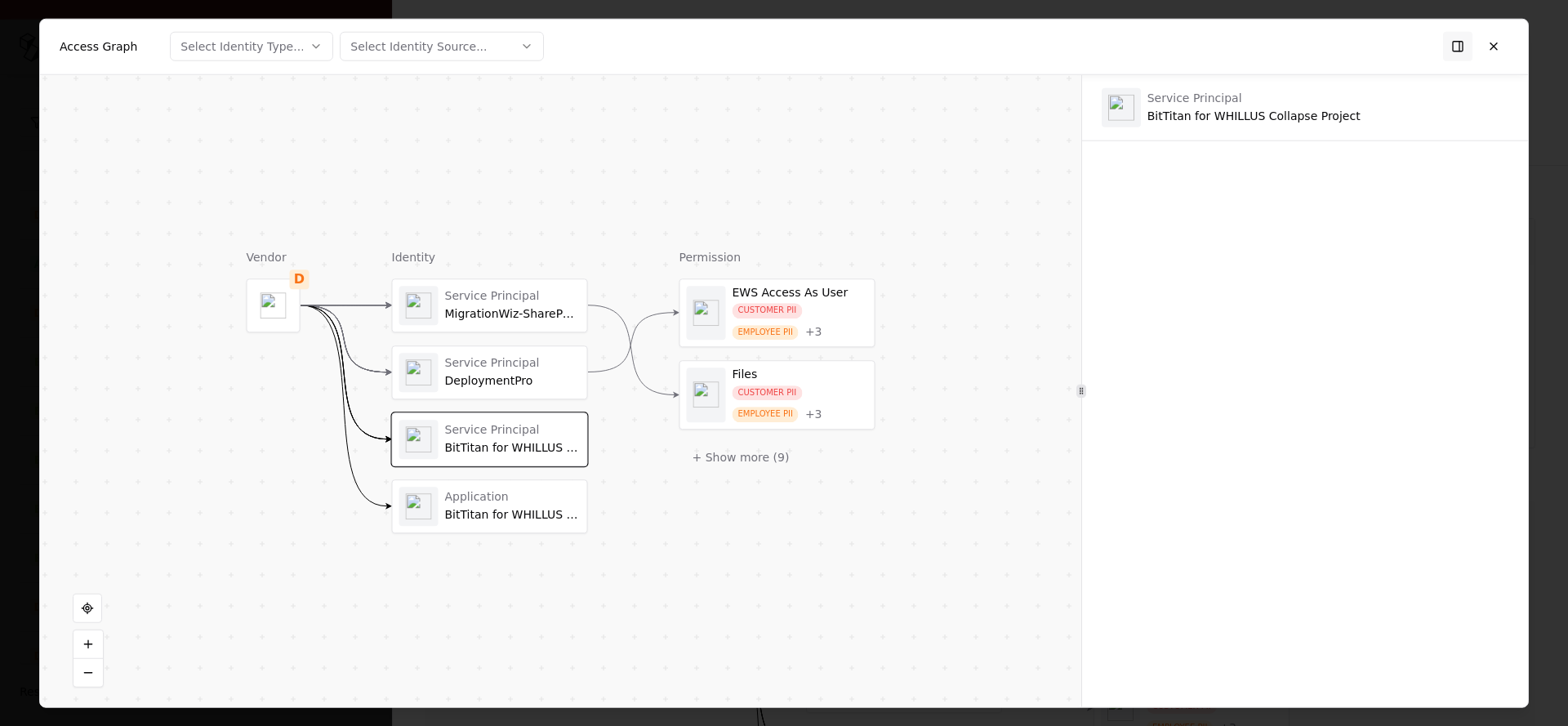
click at [483, 520] on div "BitTitan for WHILLUS Collapse Project" at bounding box center [513, 515] width 136 height 15
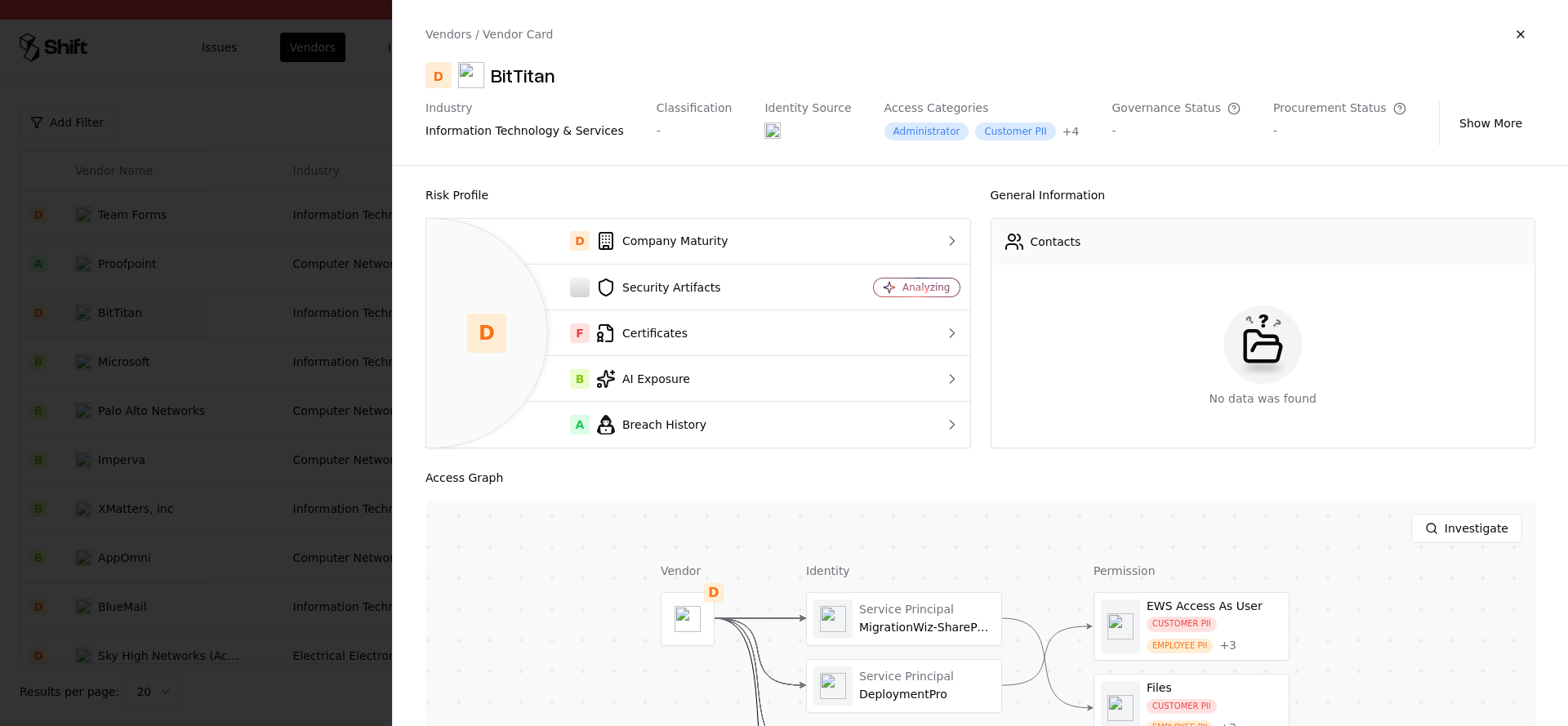
click at [354, 365] on div at bounding box center [784, 363] width 1568 height 726
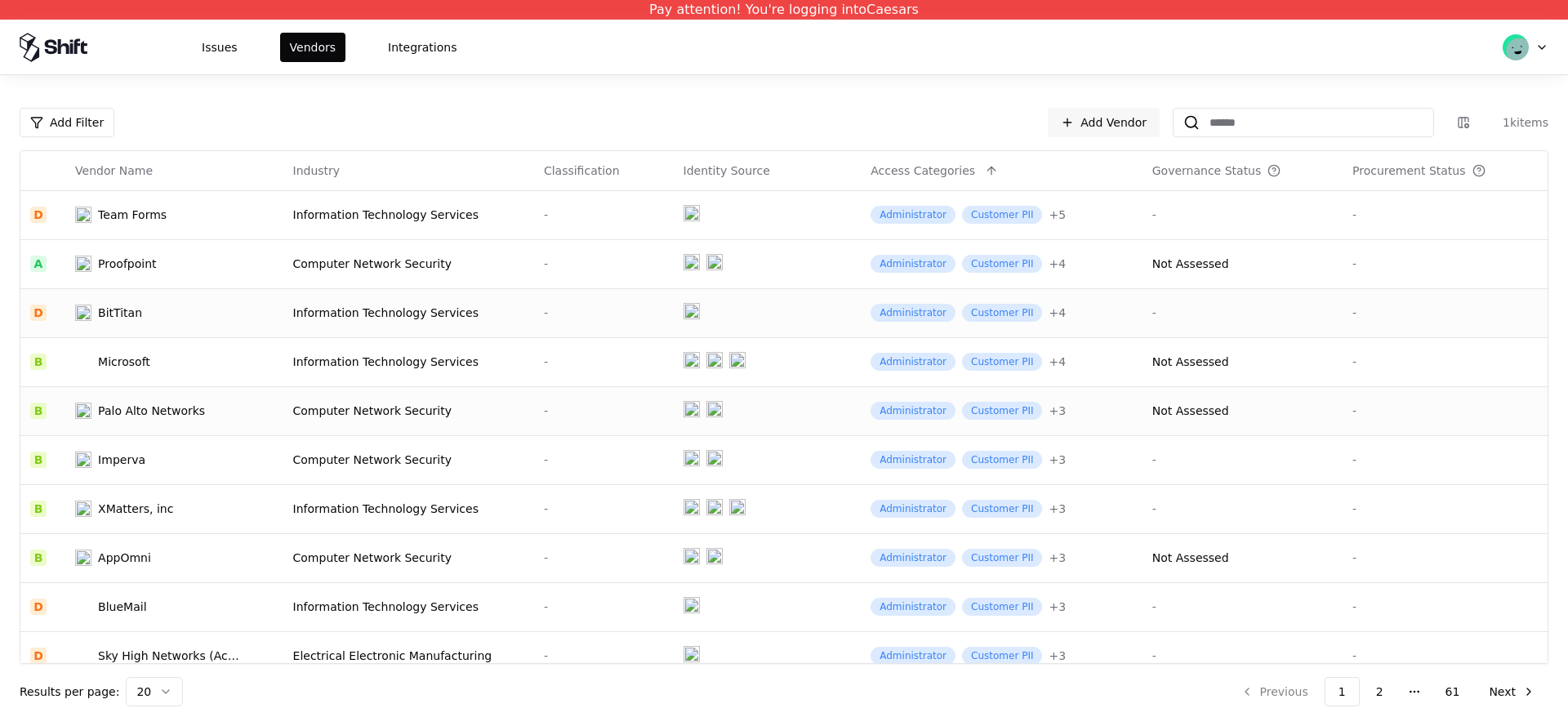
click at [172, 405] on div "Palo Alto Networks" at bounding box center [151, 411] width 107 height 17
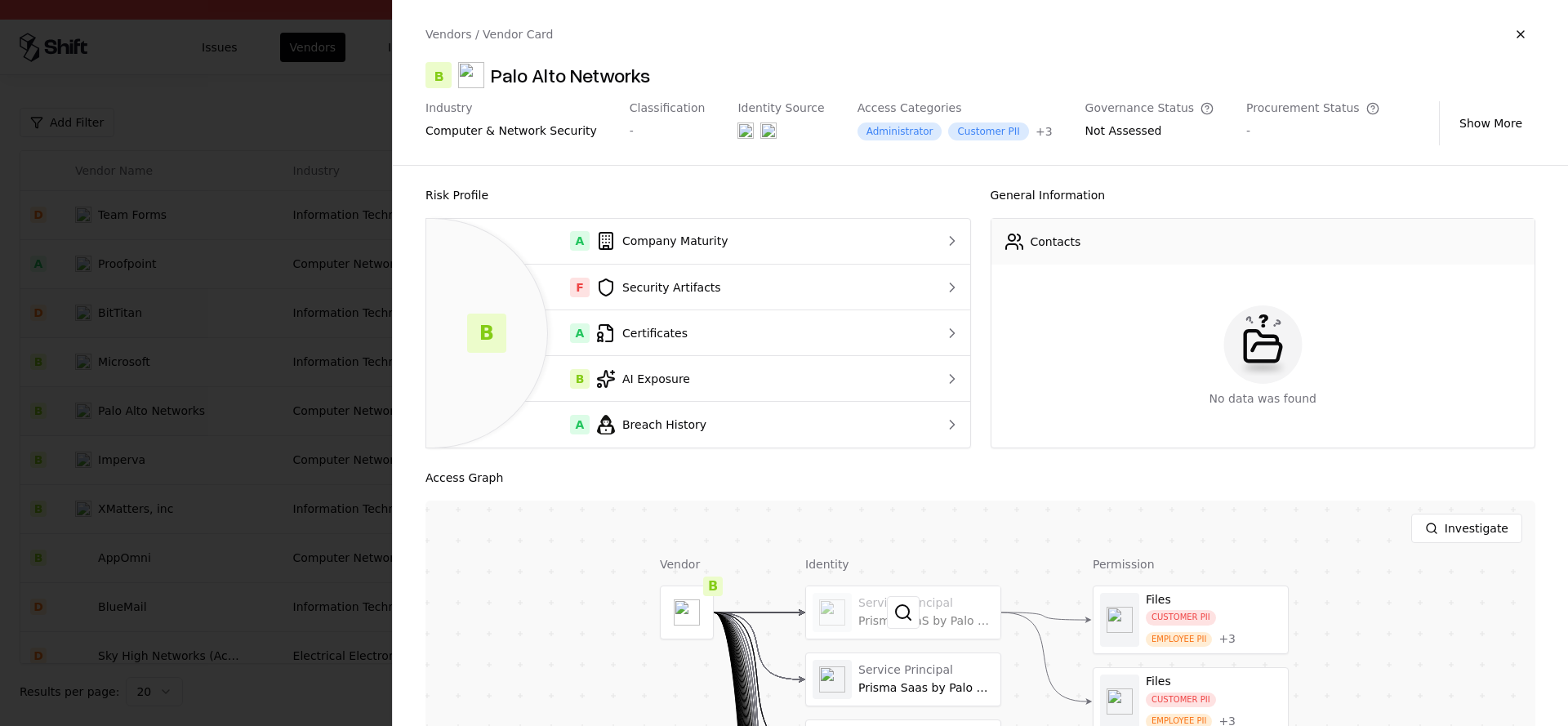
click at [928, 589] on div at bounding box center [903, 613] width 194 height 52
click at [894, 674] on button at bounding box center [903, 679] width 33 height 33
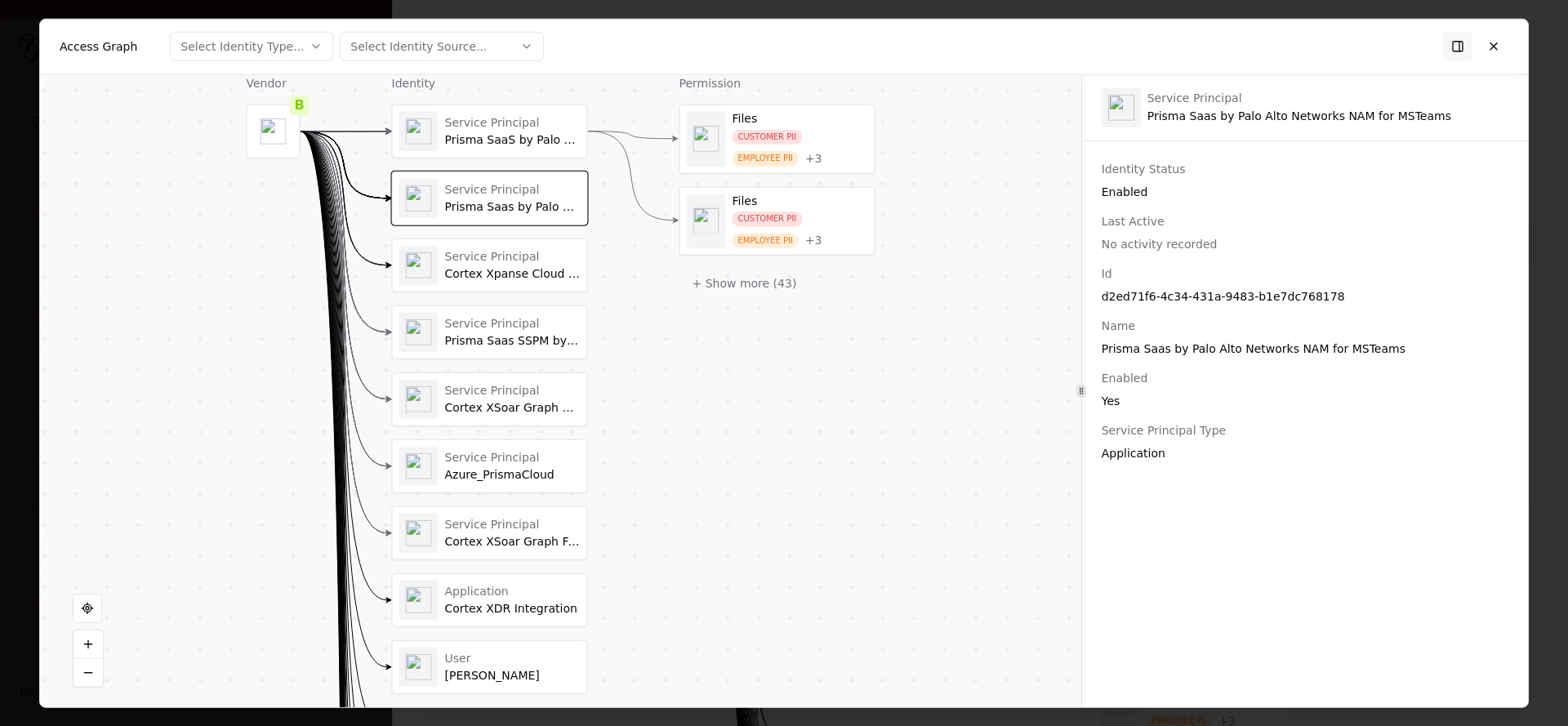
click at [465, 305] on div "Service Principal Prisma Saas SSPM by Palo Alto Networks NAM" at bounding box center [490, 332] width 196 height 54
click at [473, 254] on div "Service Principal" at bounding box center [513, 257] width 136 height 15
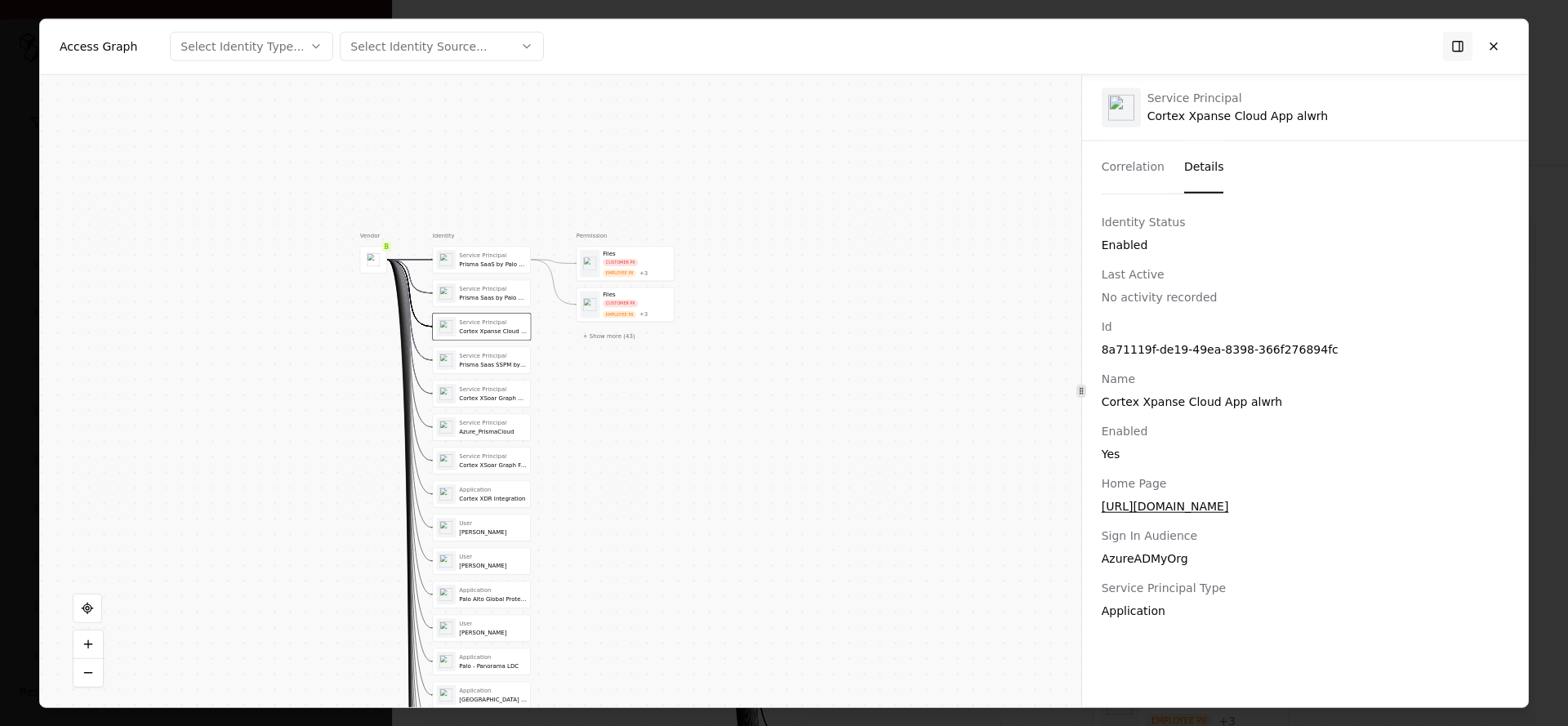
click at [1114, 167] on button "Correlation" at bounding box center [1134, 166] width 63 height 52
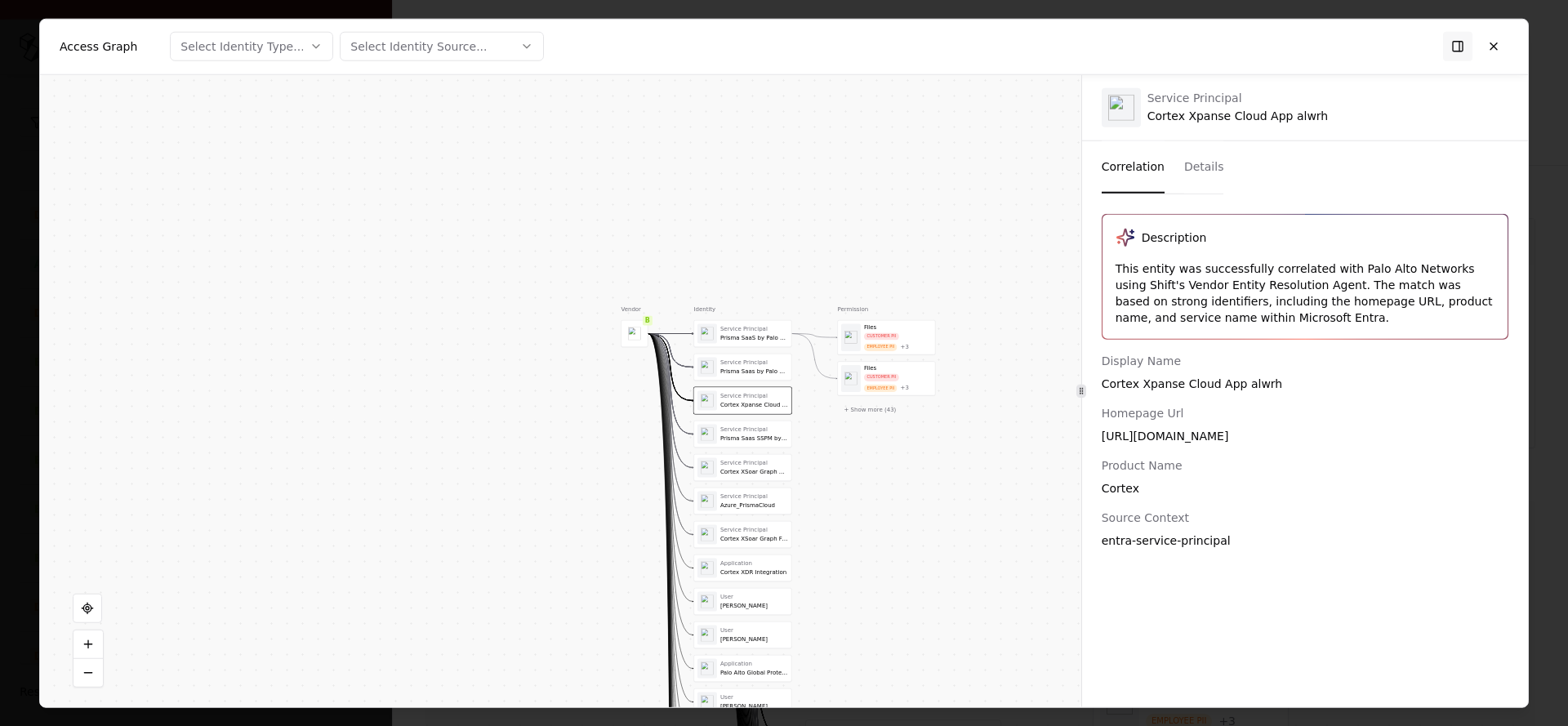
click at [726, 559] on div "Application Cortex XDR Integration" at bounding box center [742, 567] width 90 height 20
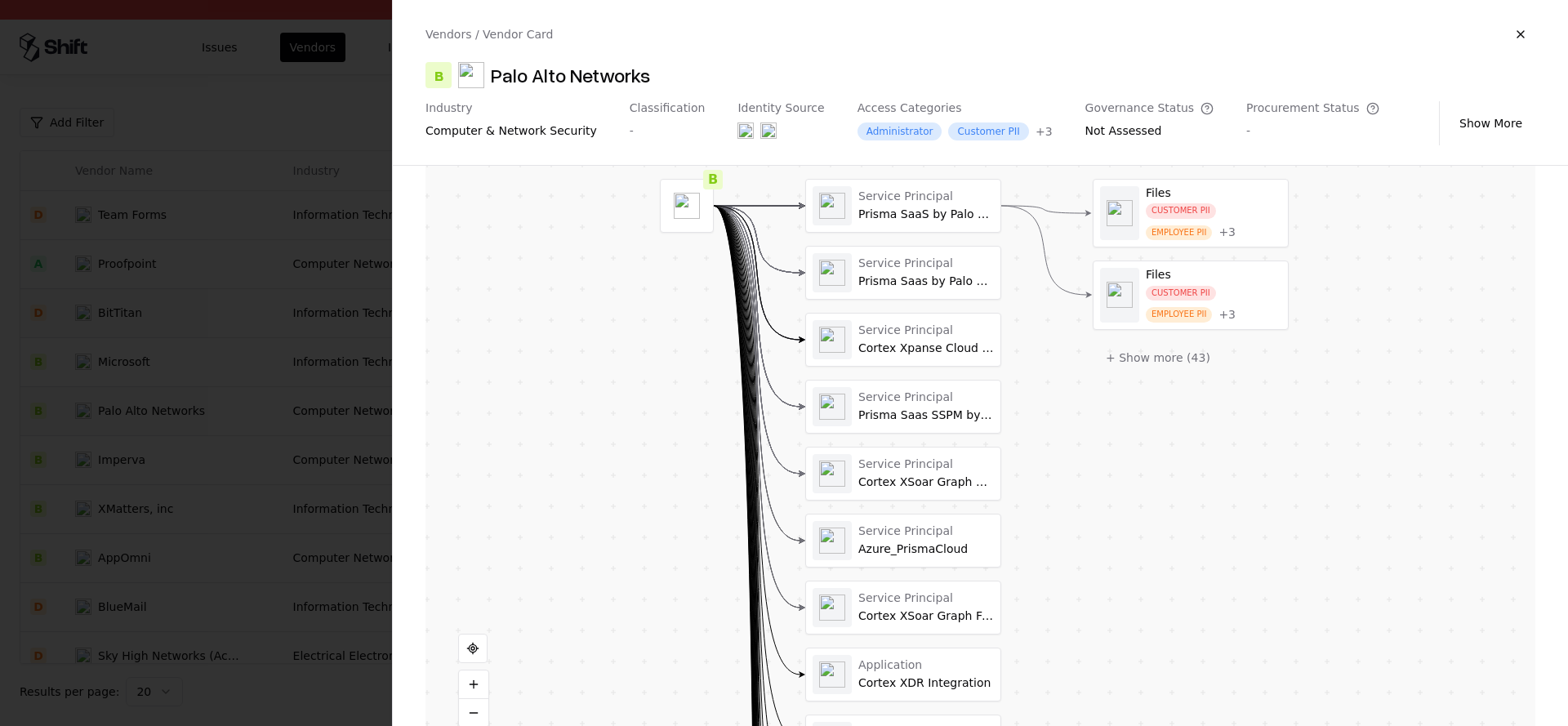
scroll to position [446, 0]
